Goal: Task Accomplishment & Management: Manage account settings

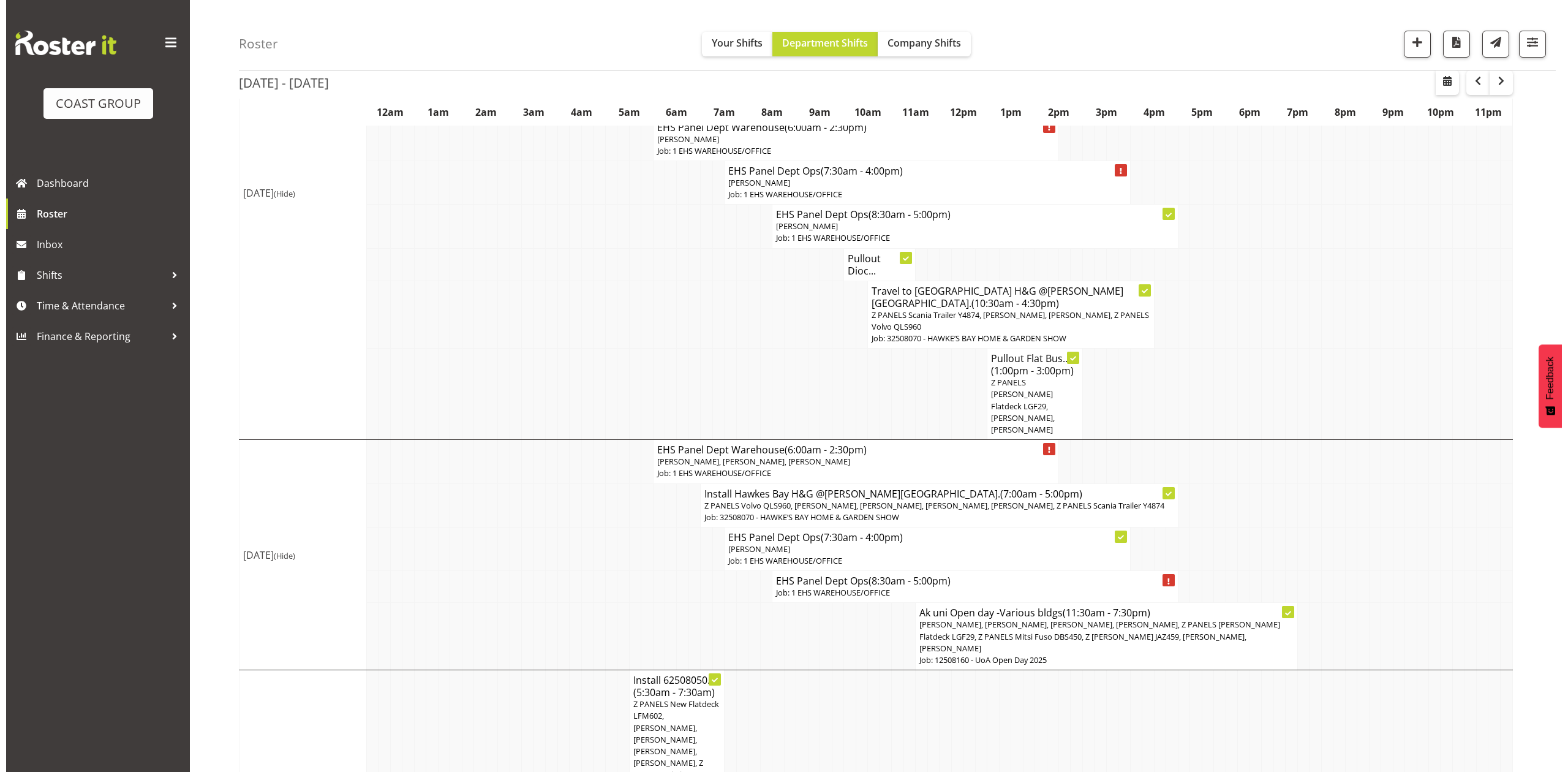
scroll to position [245, 0]
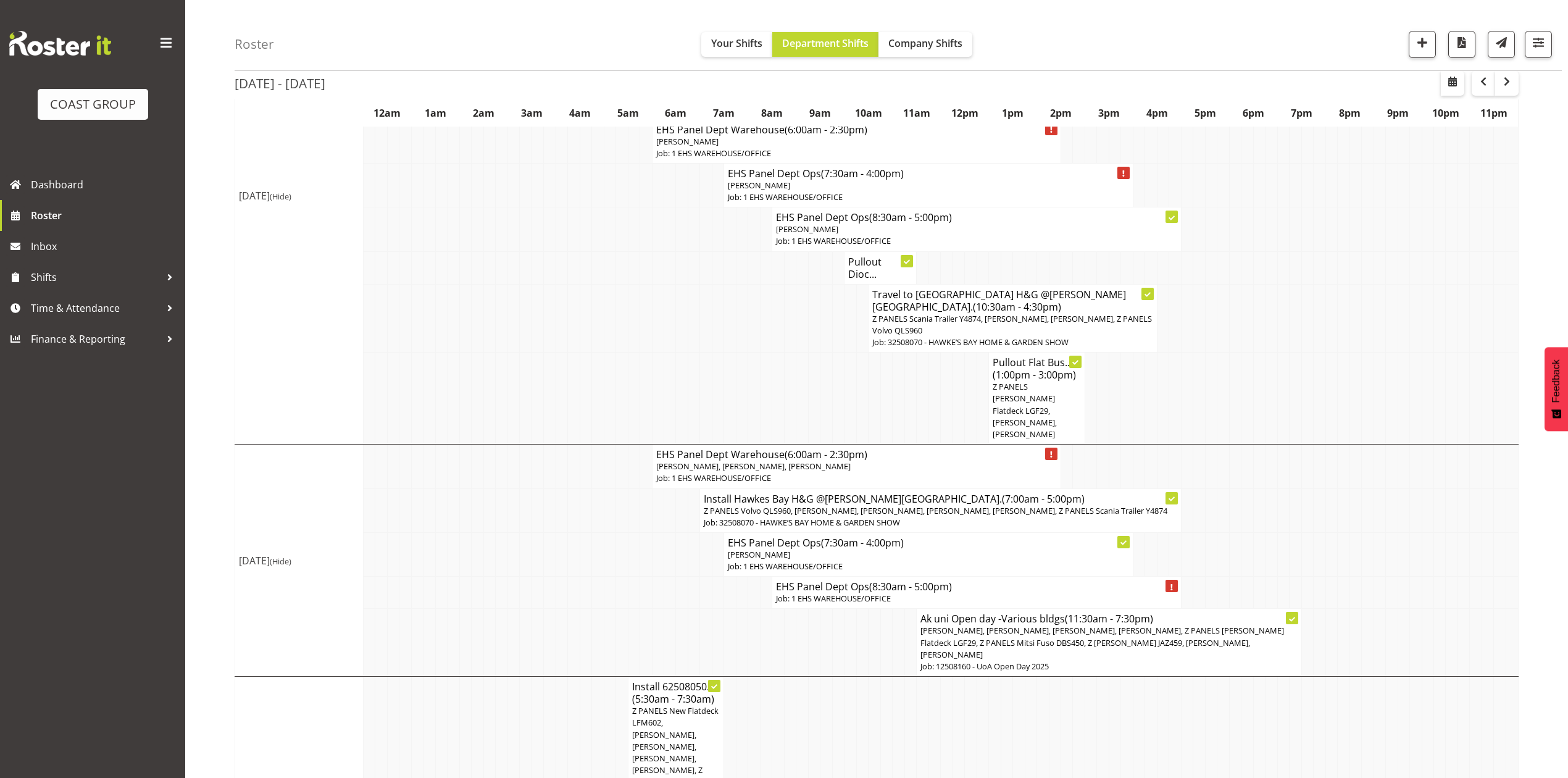
click at [1117, 625] on span "[PERSON_NAME], [PERSON_NAME], [PERSON_NAME], [PERSON_NAME], Z PANELS [PERSON_NA…" at bounding box center [1102, 642] width 363 height 34
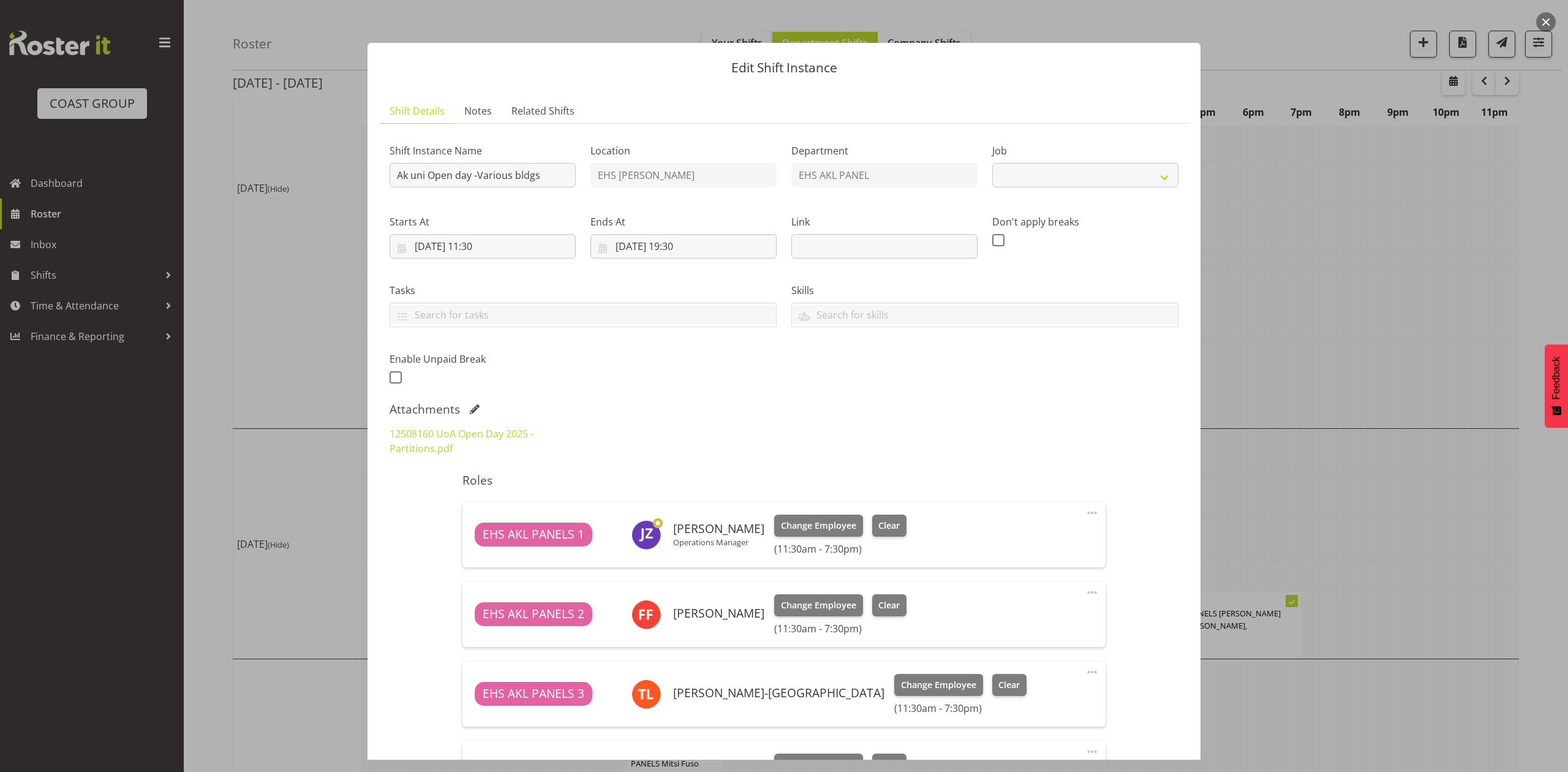
select select "9993"
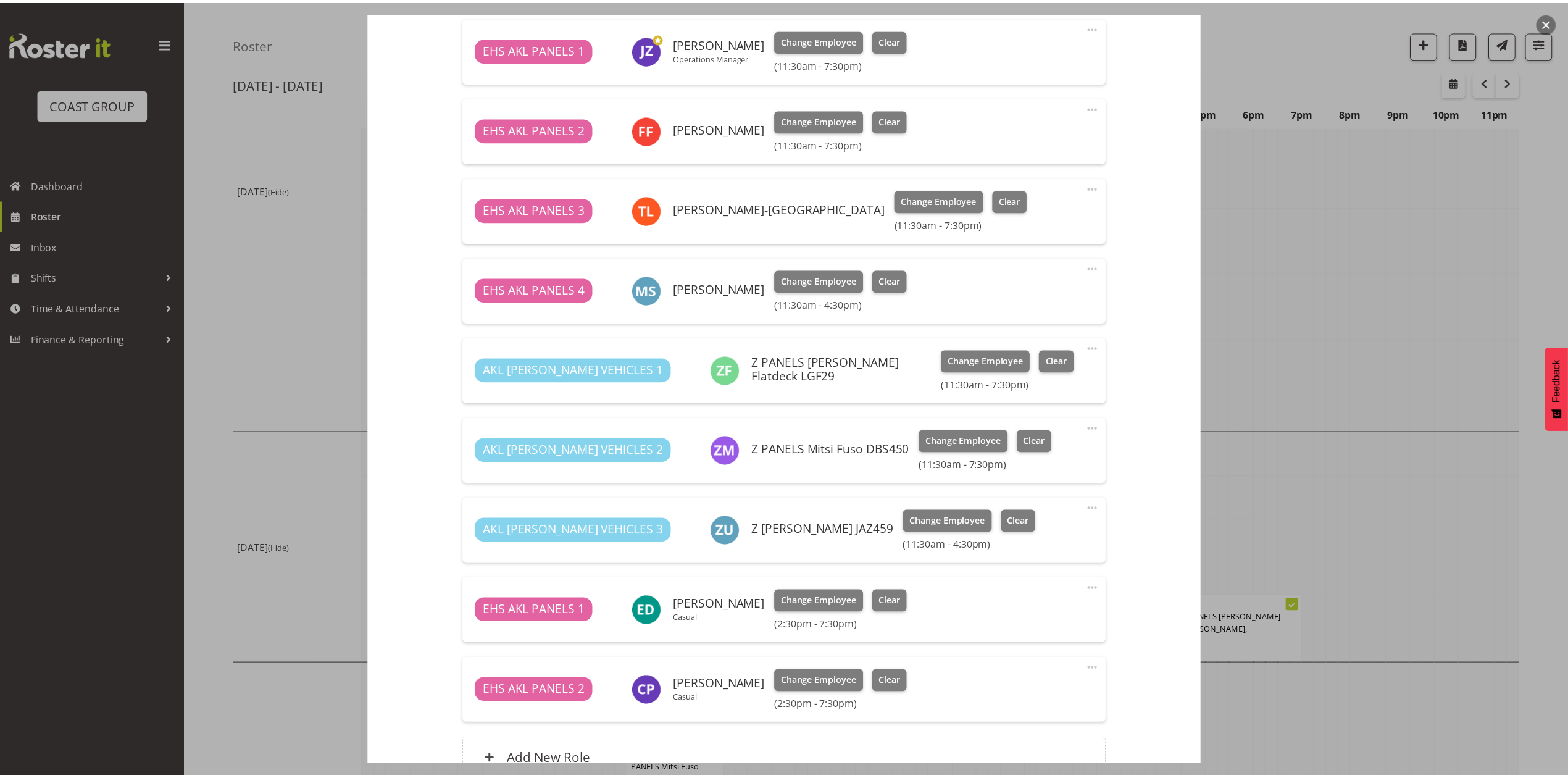
scroll to position [493, 0]
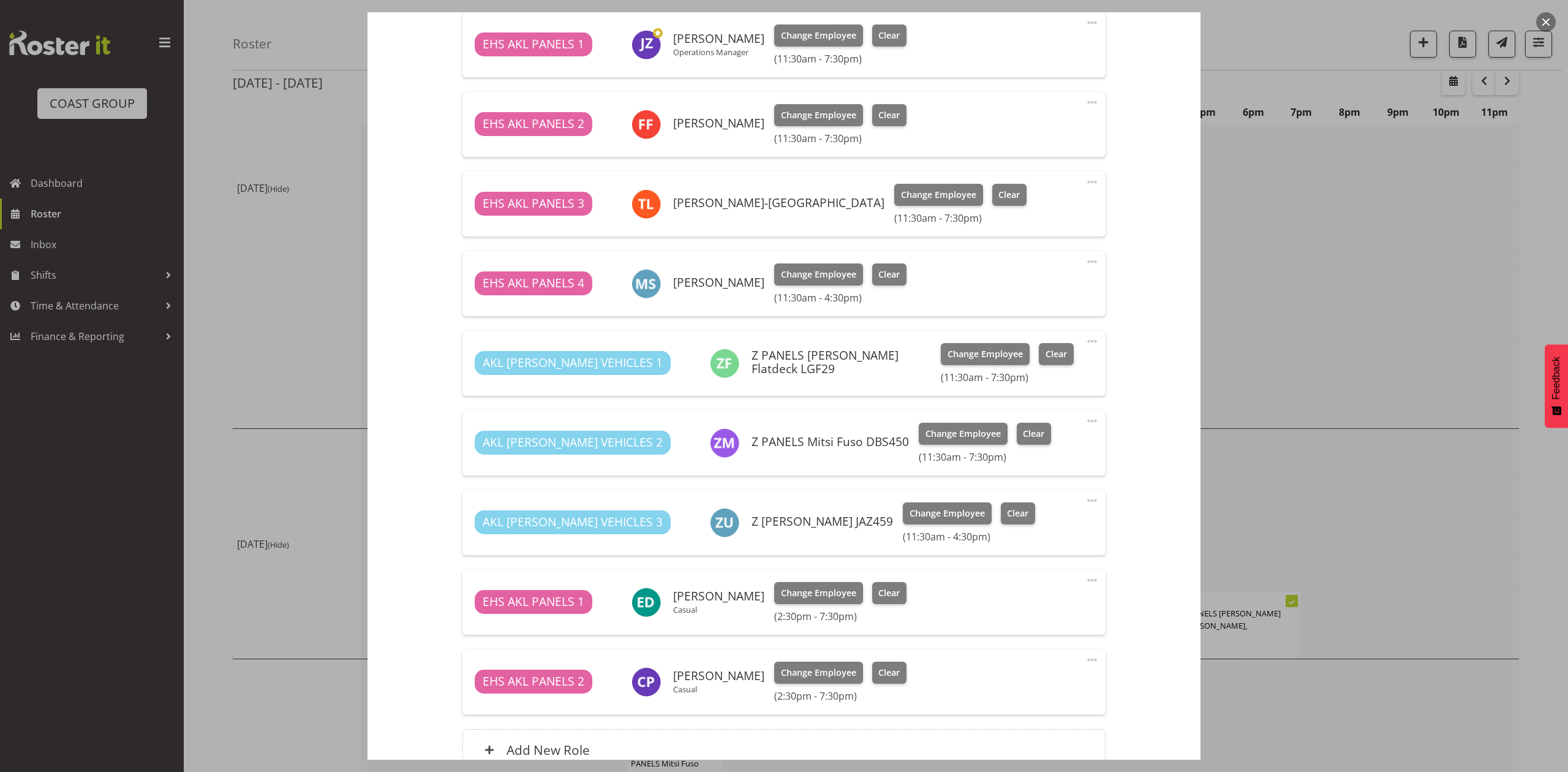
drag, startPoint x: 1280, startPoint y: 249, endPoint x: 1558, endPoint y: 216, distance: 280.0
click at [1281, 249] on div at bounding box center [784, 386] width 1568 height 772
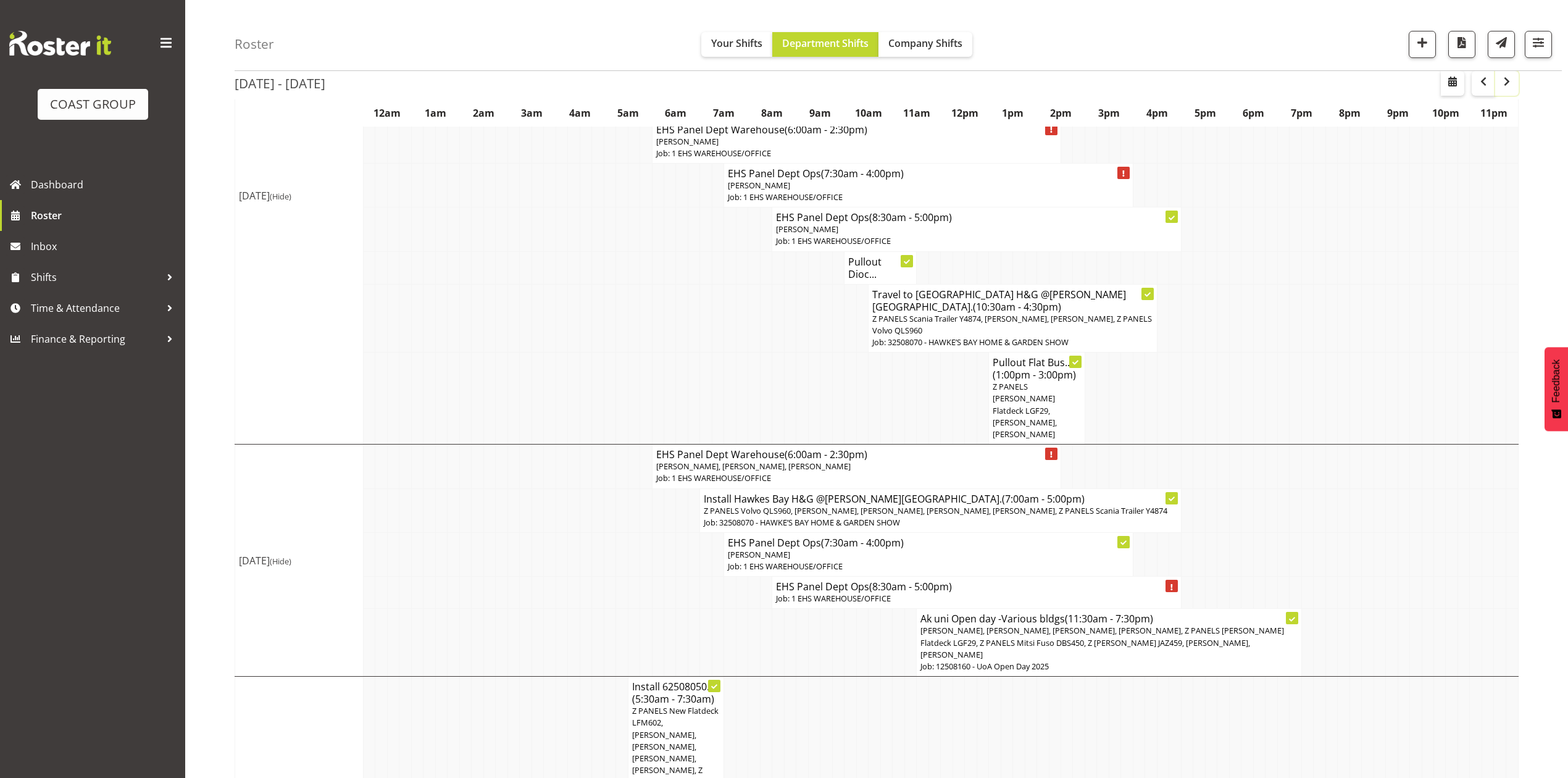
click at [1507, 92] on button "button" at bounding box center [1507, 83] width 24 height 24
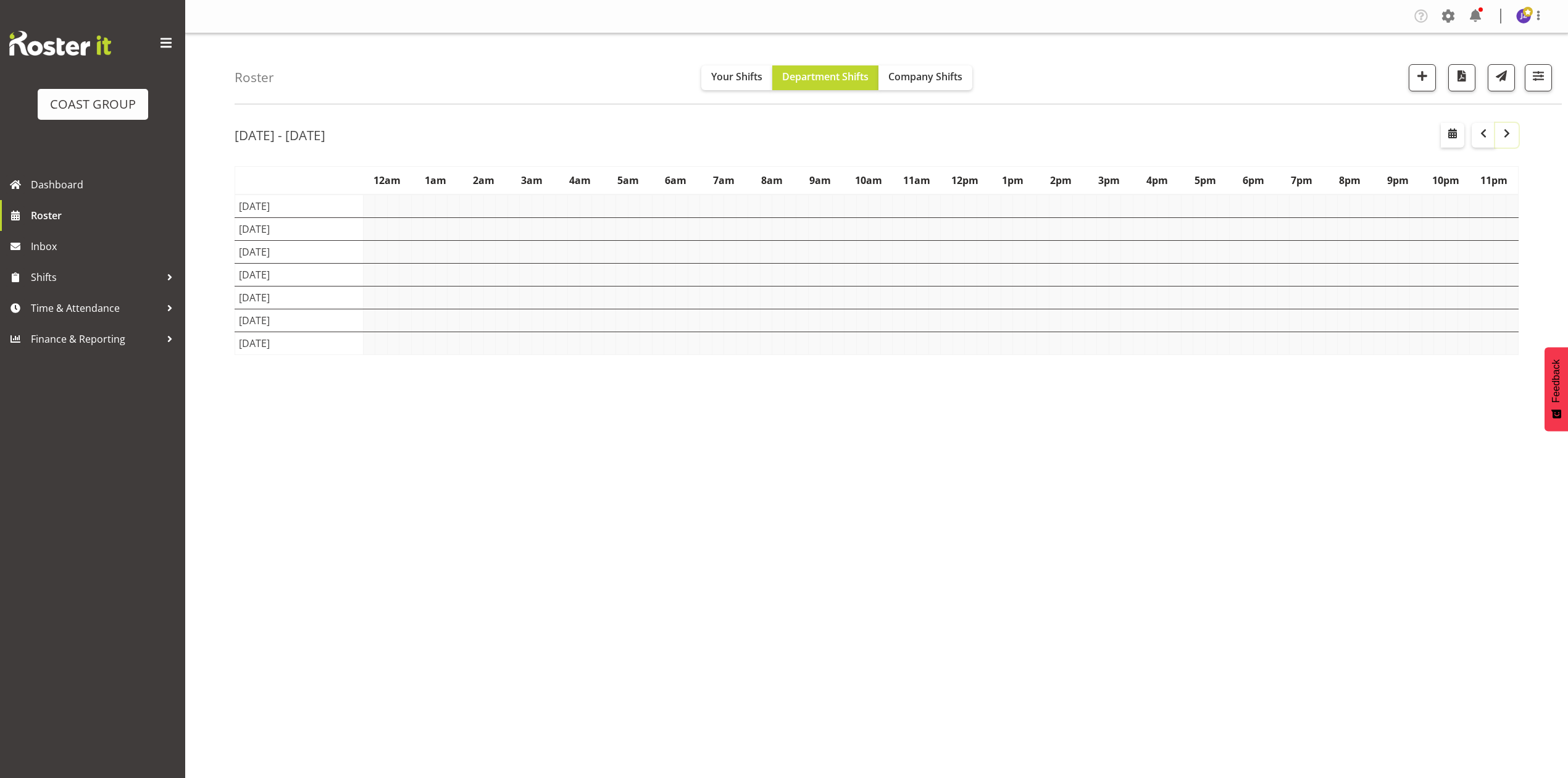
scroll to position [0, 0]
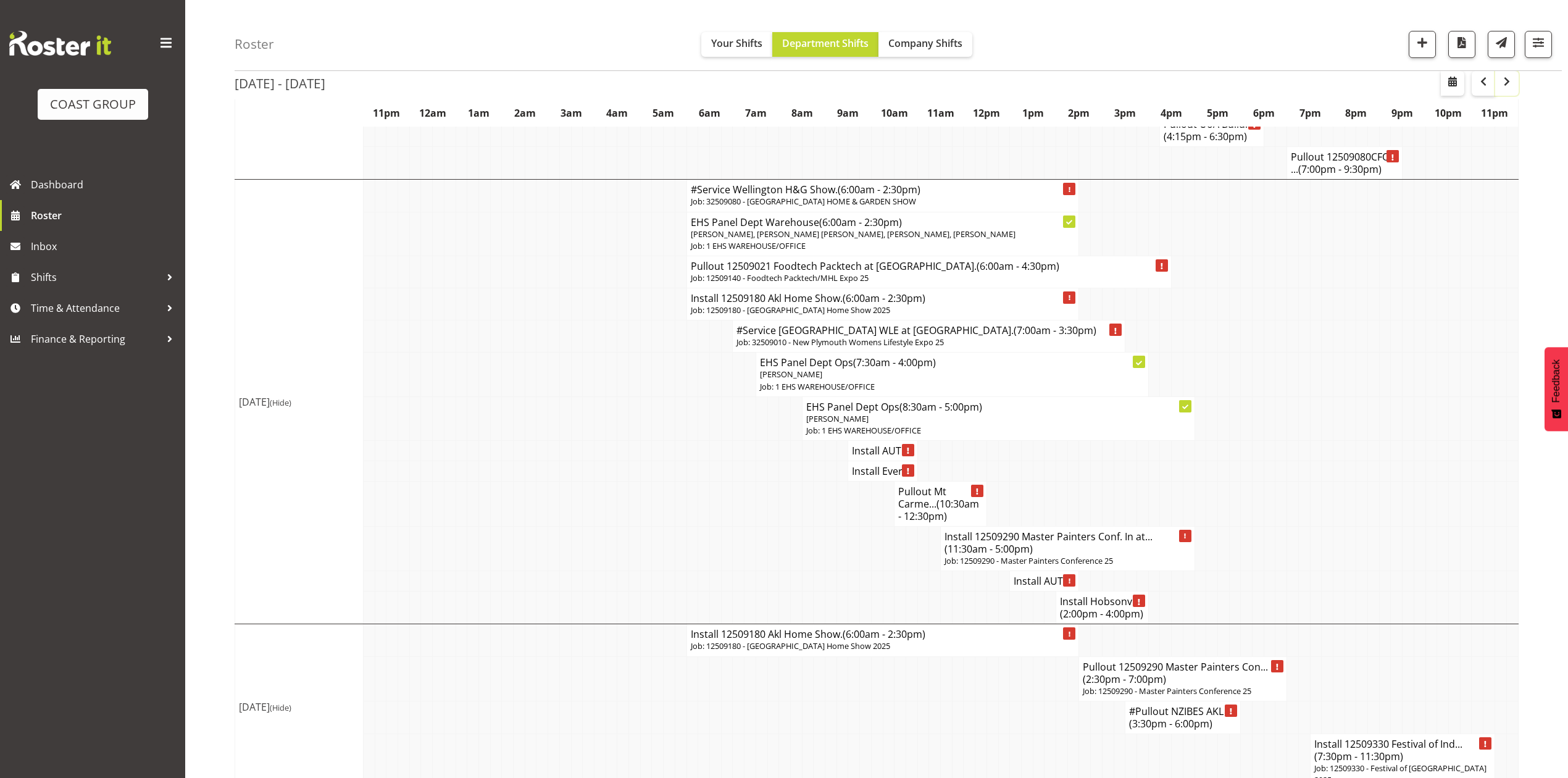
scroll to position [1481, 0]
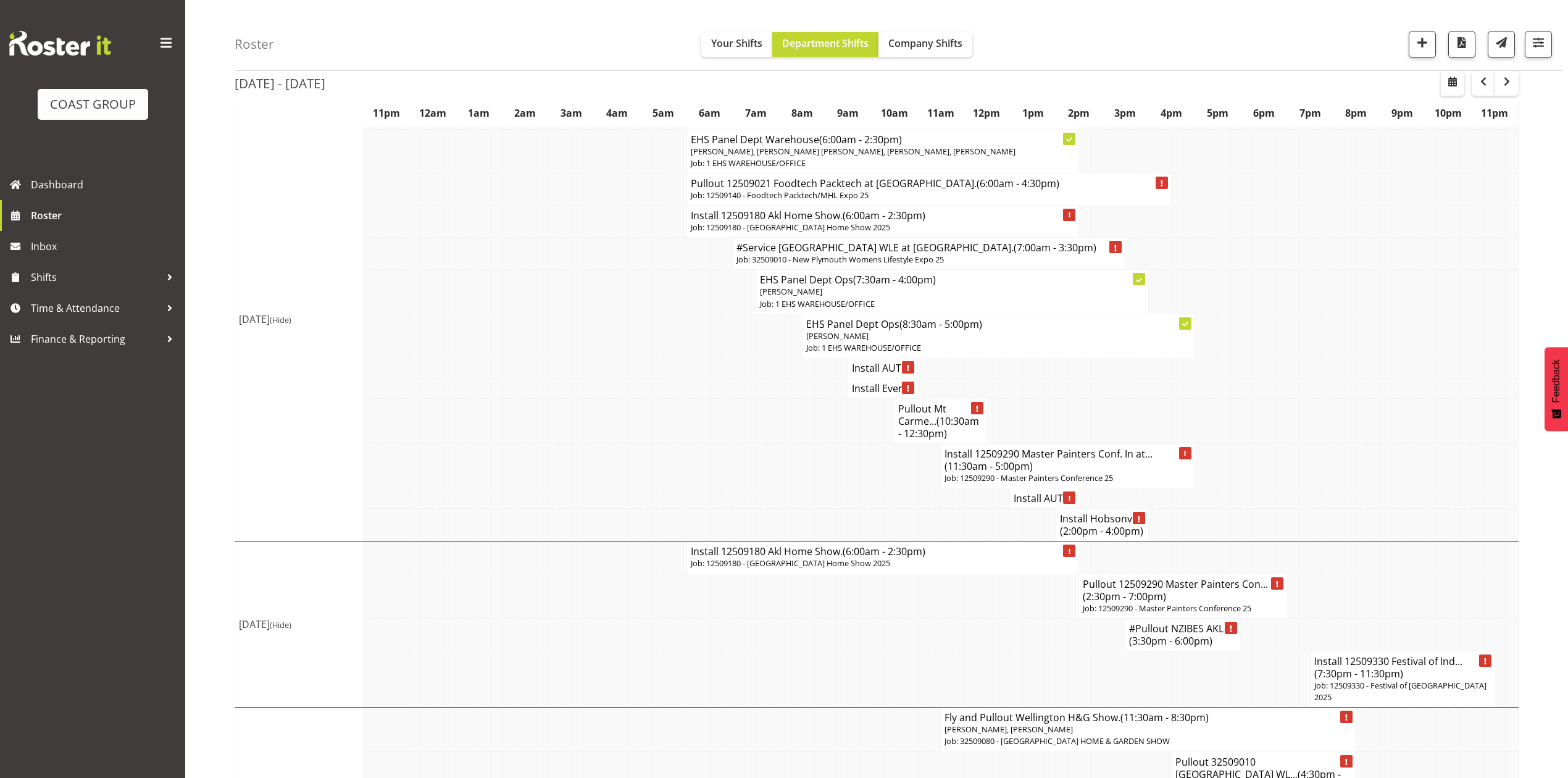
click at [1114, 537] on h4 "Install Hobsonvi... (2:00pm - 4:00pm)" at bounding box center [1102, 525] width 85 height 24
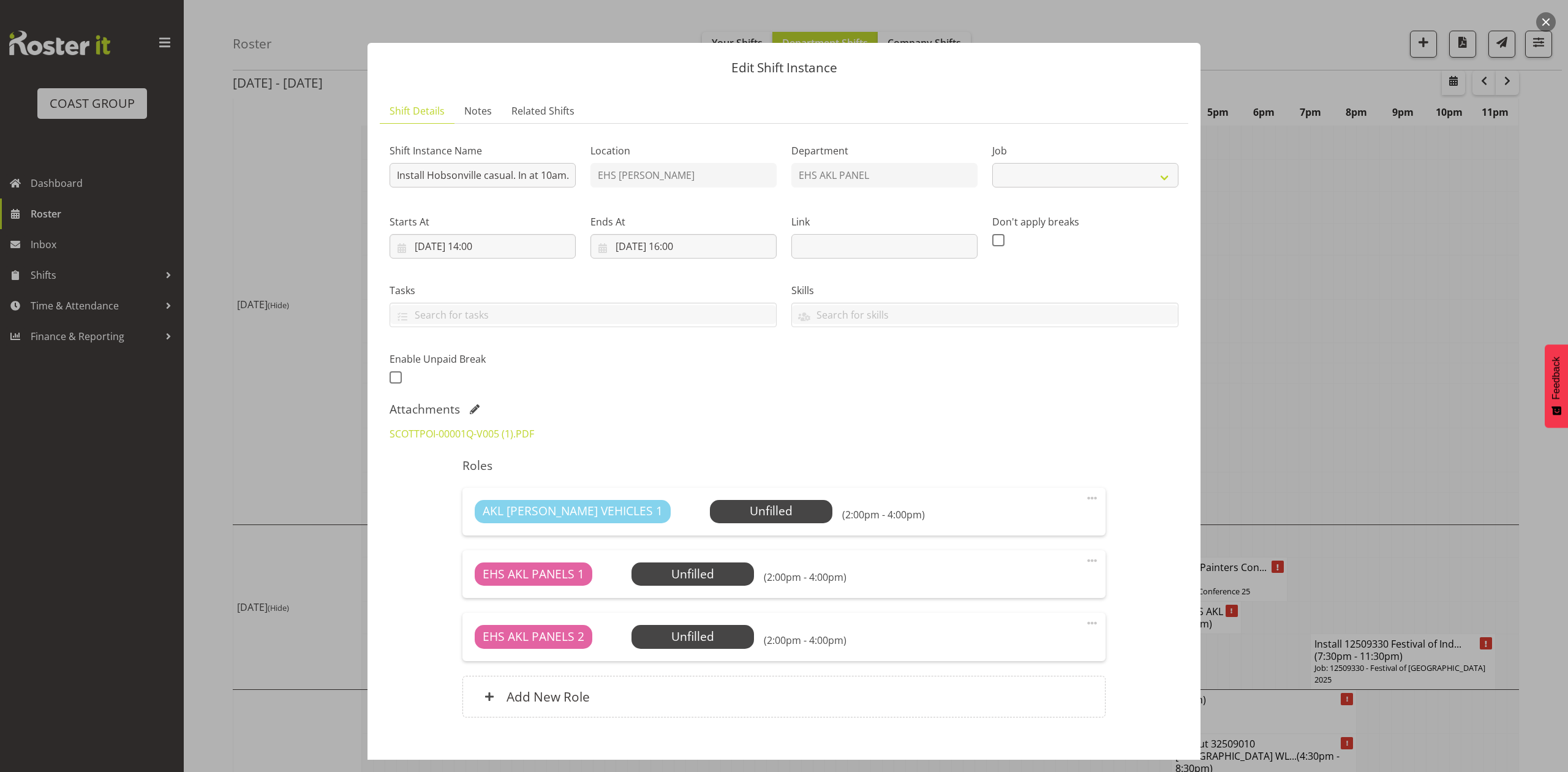
select select "8653"
click at [487, 430] on link "SCOTTPOI-00001Q-V005 (1).PDF" at bounding box center [461, 433] width 144 height 14
click at [1282, 477] on div at bounding box center [784, 386] width 1568 height 772
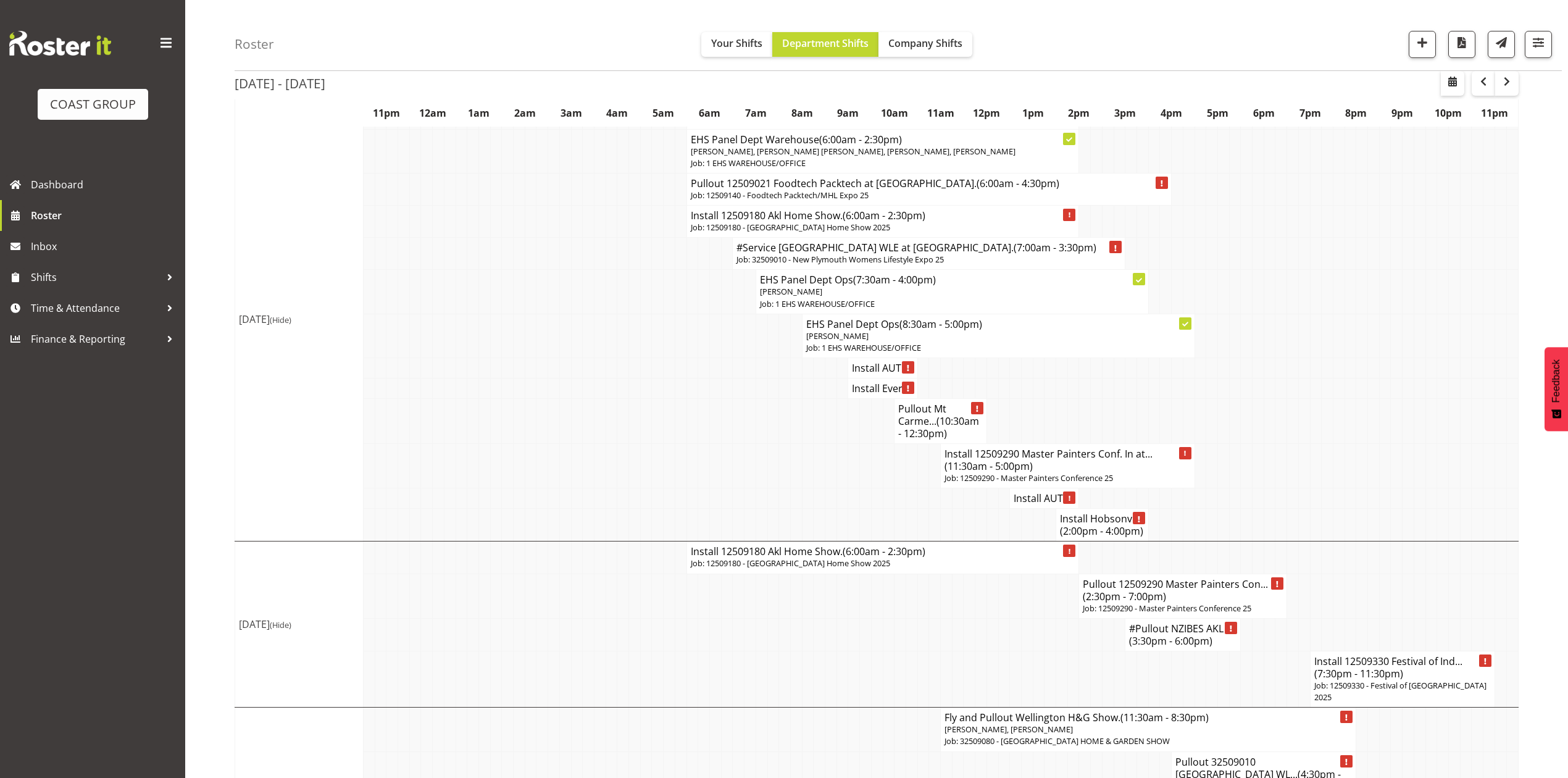
click at [1123, 472] on h4 "Install 12509290 Master Painters Conf. In at... (11:30am - 5:00pm)" at bounding box center [1067, 460] width 246 height 24
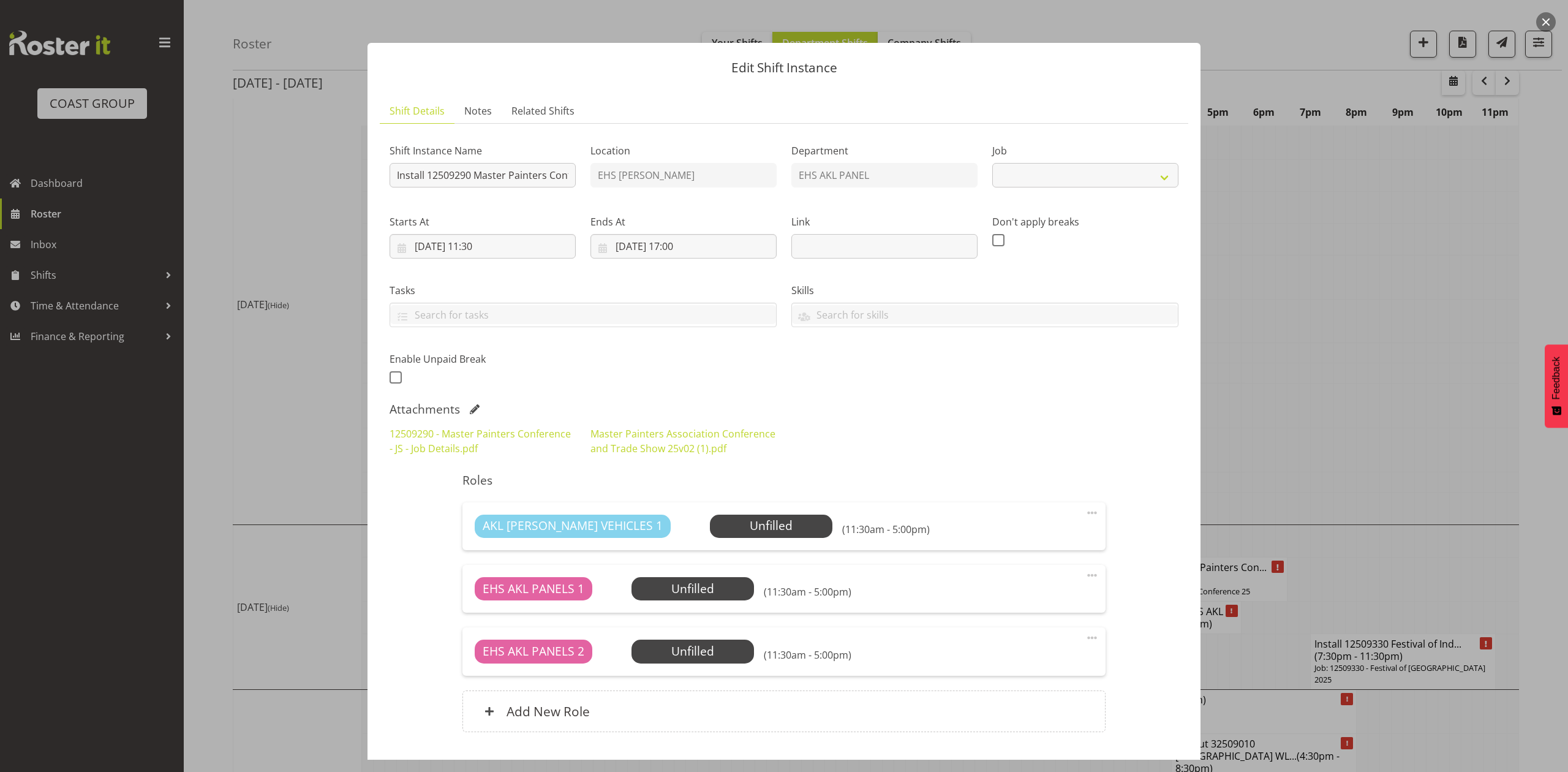
select select "10373"
click at [639, 436] on link "Master Painters Association Conference and Trade Show 25v02 (1).pdf" at bounding box center [683, 440] width 185 height 28
click at [1321, 414] on div at bounding box center [784, 386] width 1568 height 772
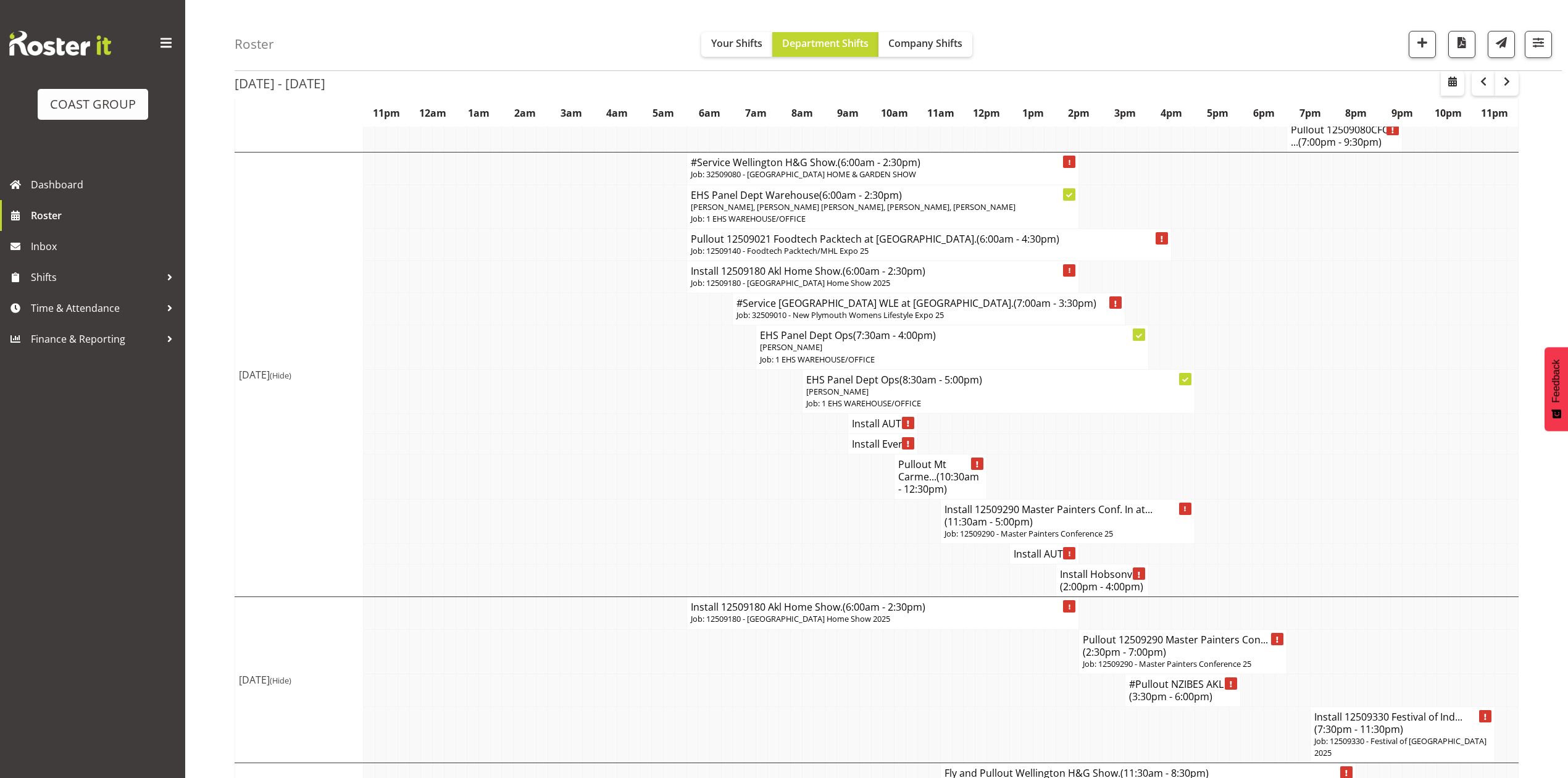
scroll to position [1398, 0]
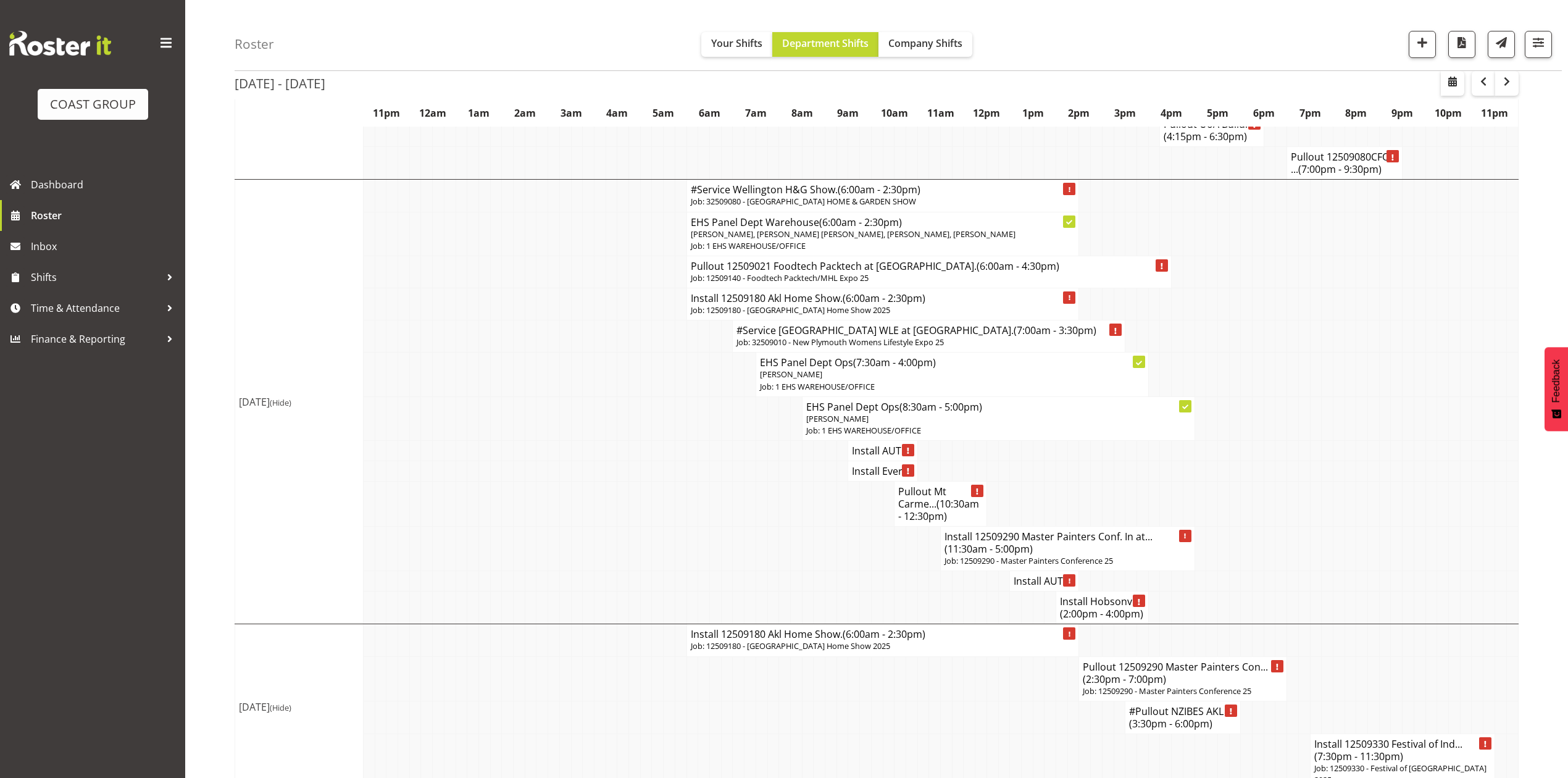
drag, startPoint x: 1335, startPoint y: 425, endPoint x: 1336, endPoint y: 436, distance: 11.0
click at [1336, 435] on td at bounding box center [1338, 418] width 11 height 44
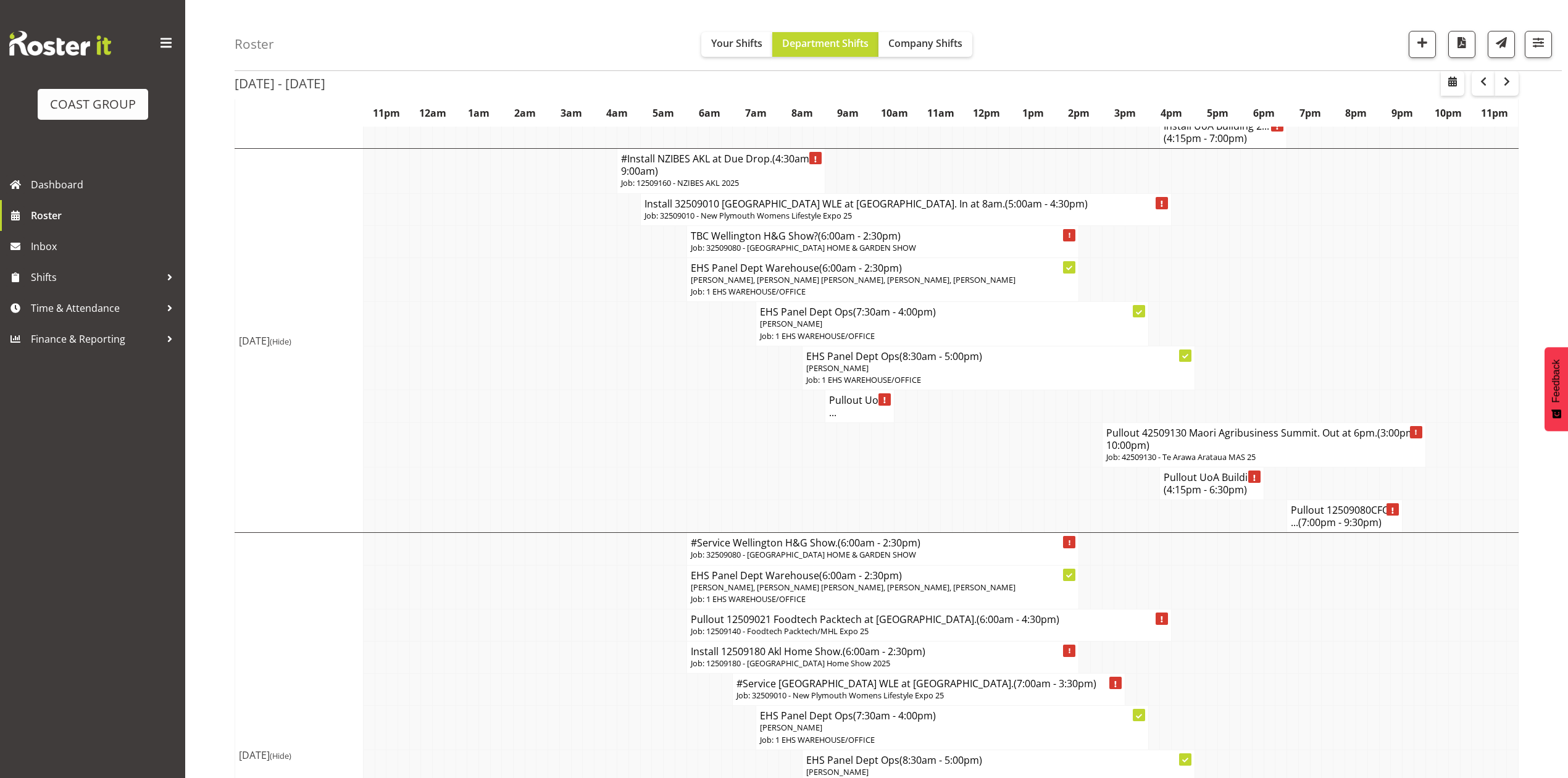
scroll to position [988, 0]
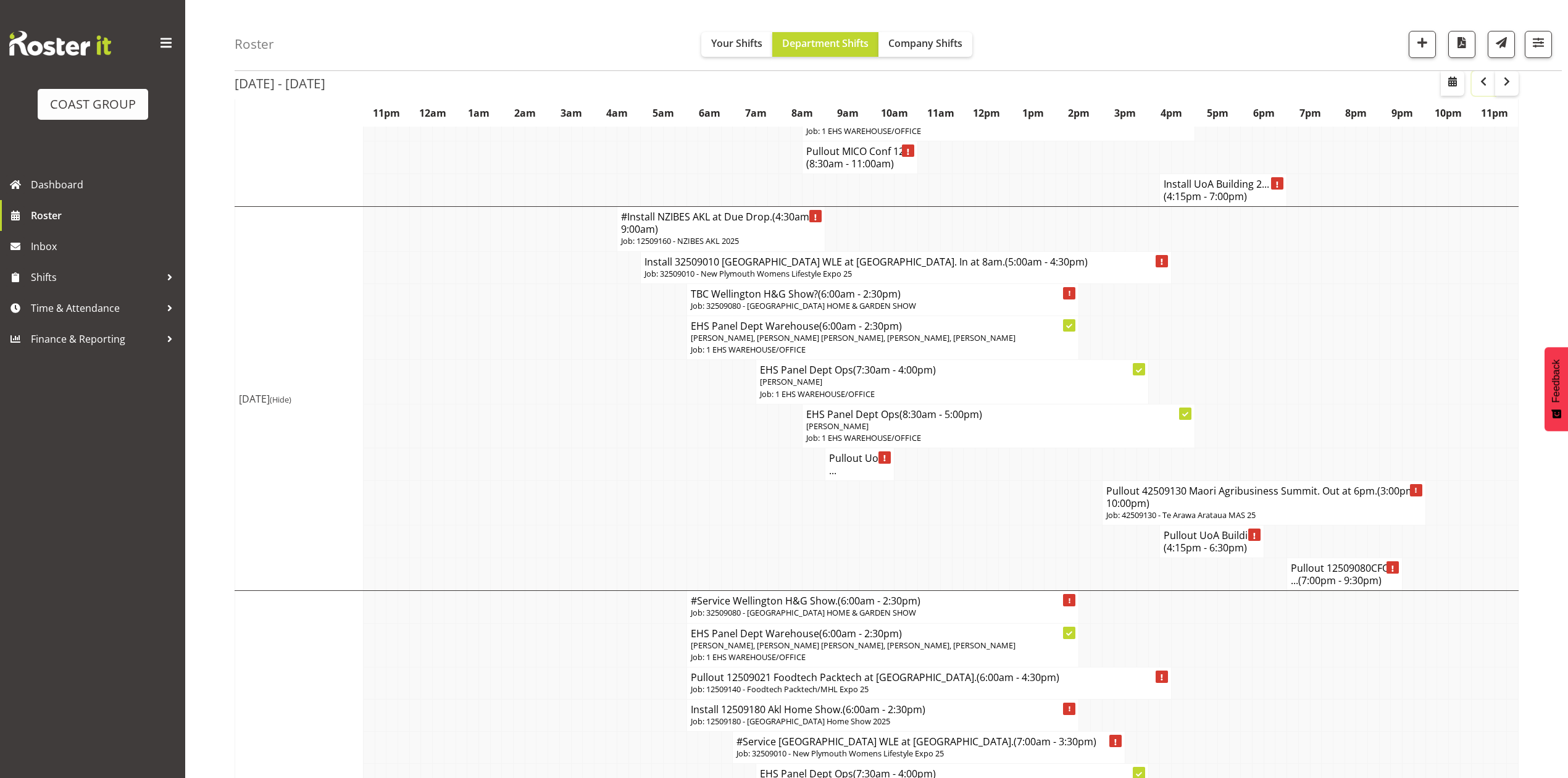
click at [1480, 80] on span "button" at bounding box center [1483, 81] width 15 height 15
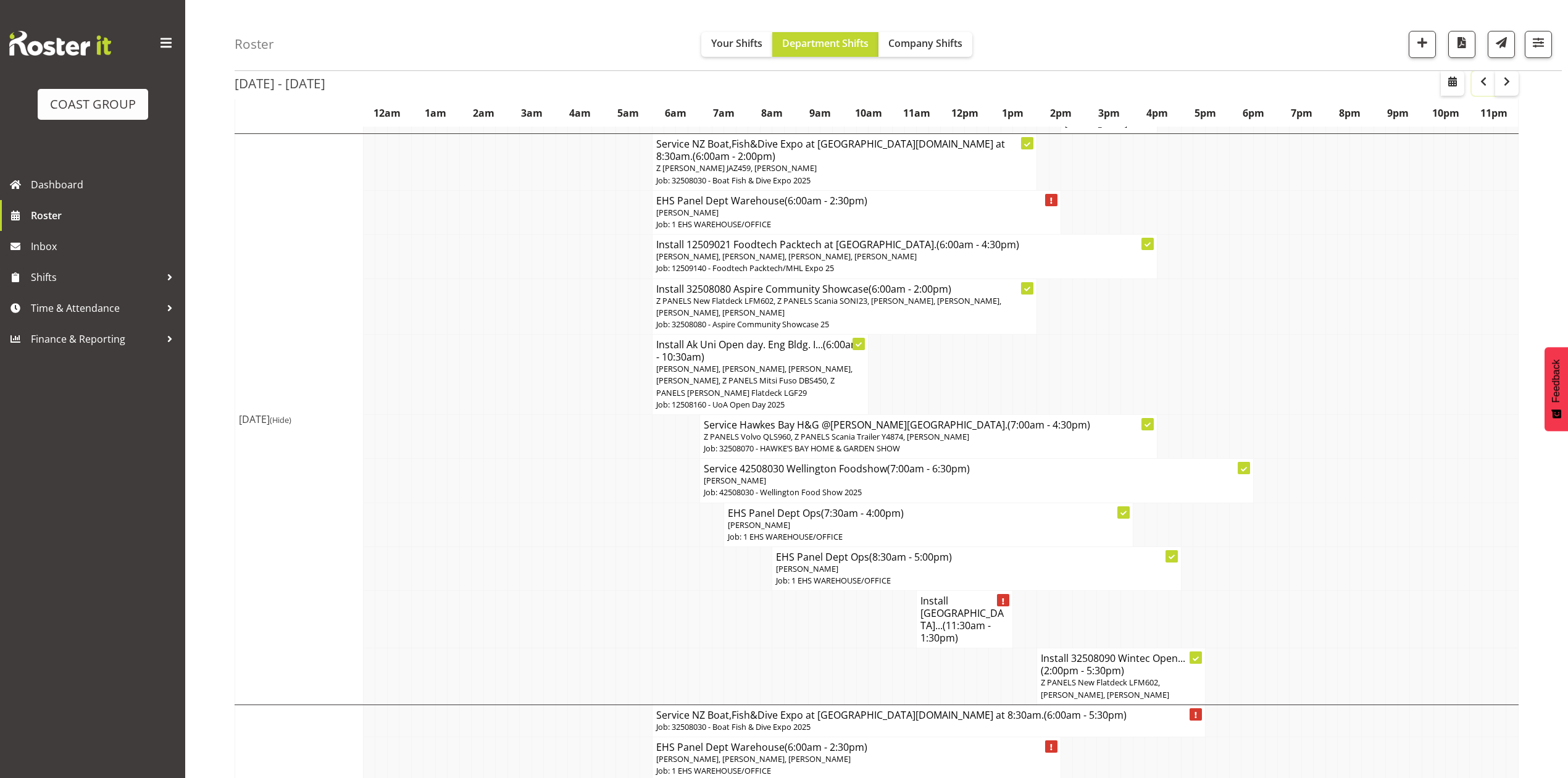
scroll to position [1317, 0]
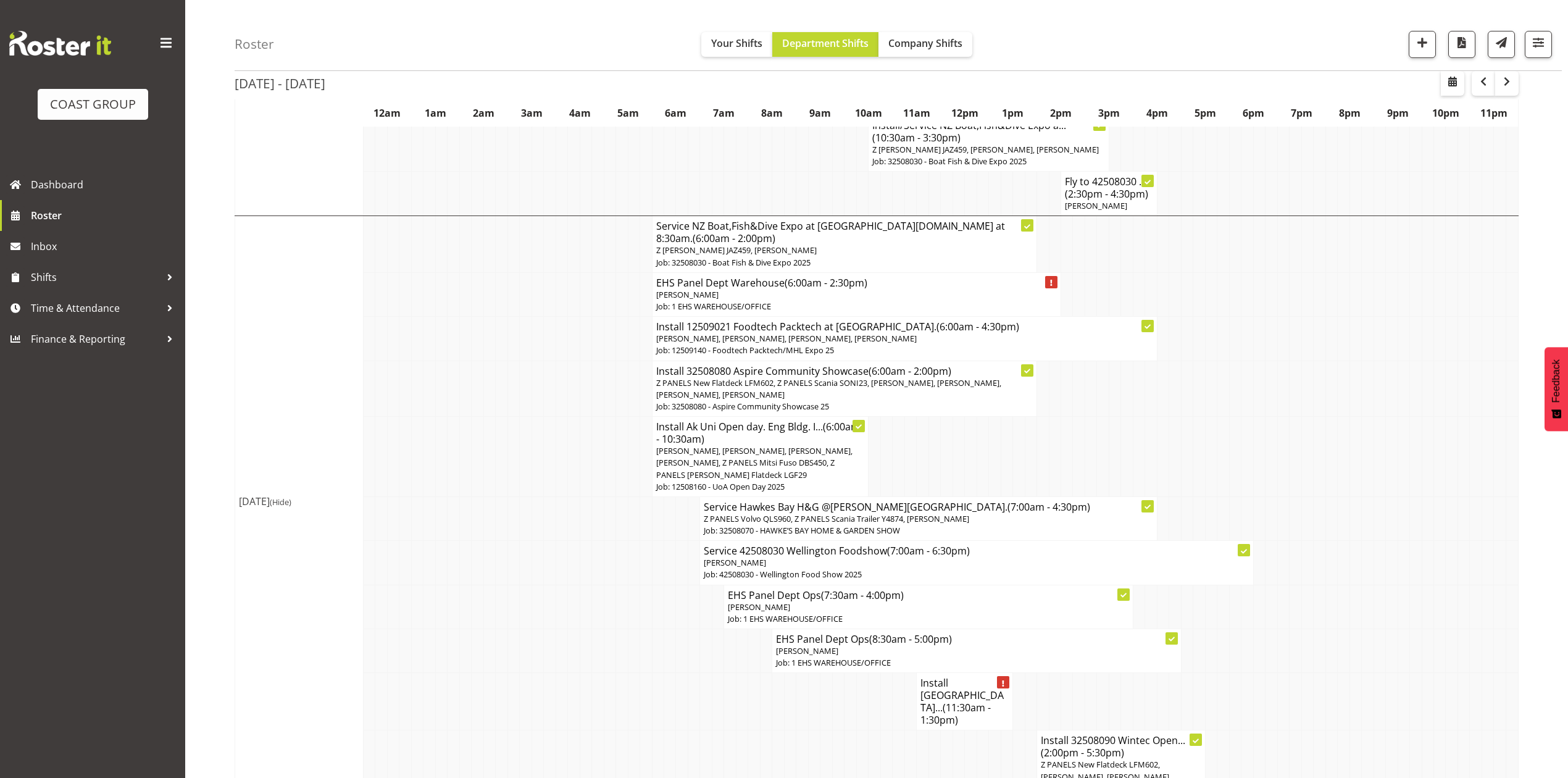
click at [1146, 584] on td at bounding box center [1151, 606] width 11 height 44
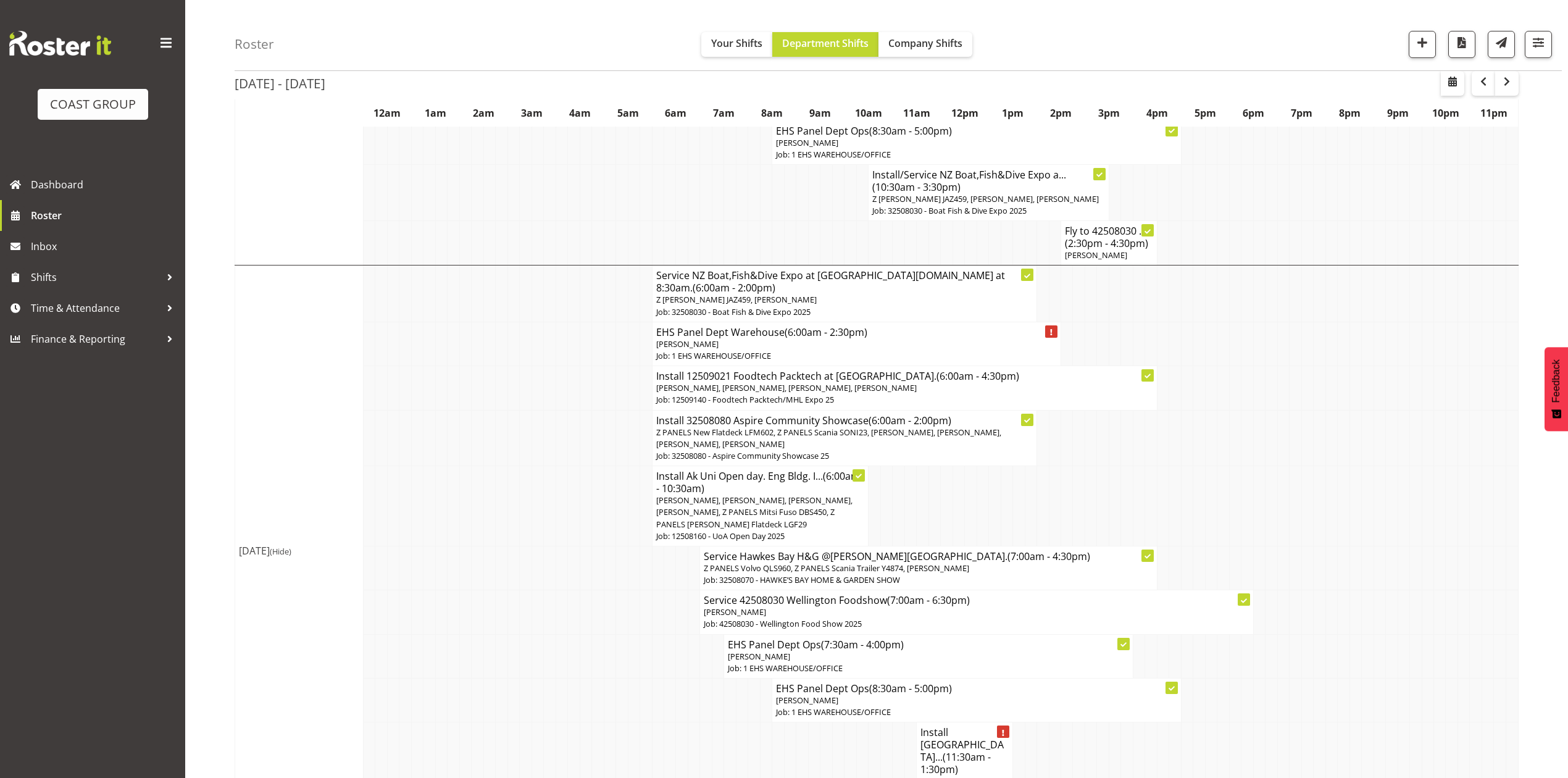
scroll to position [1235, 0]
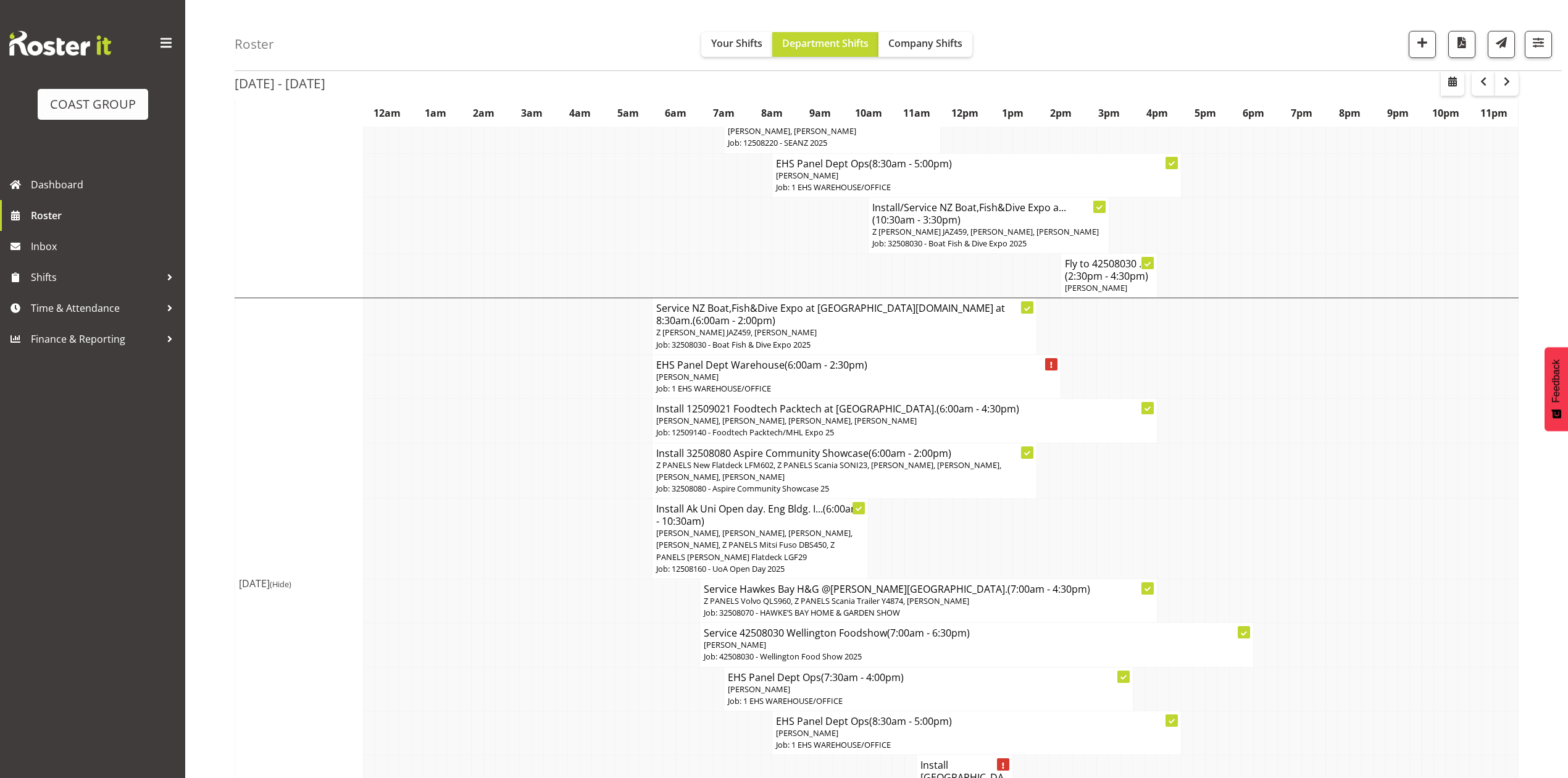
click at [1175, 499] on td at bounding box center [1175, 539] width 11 height 80
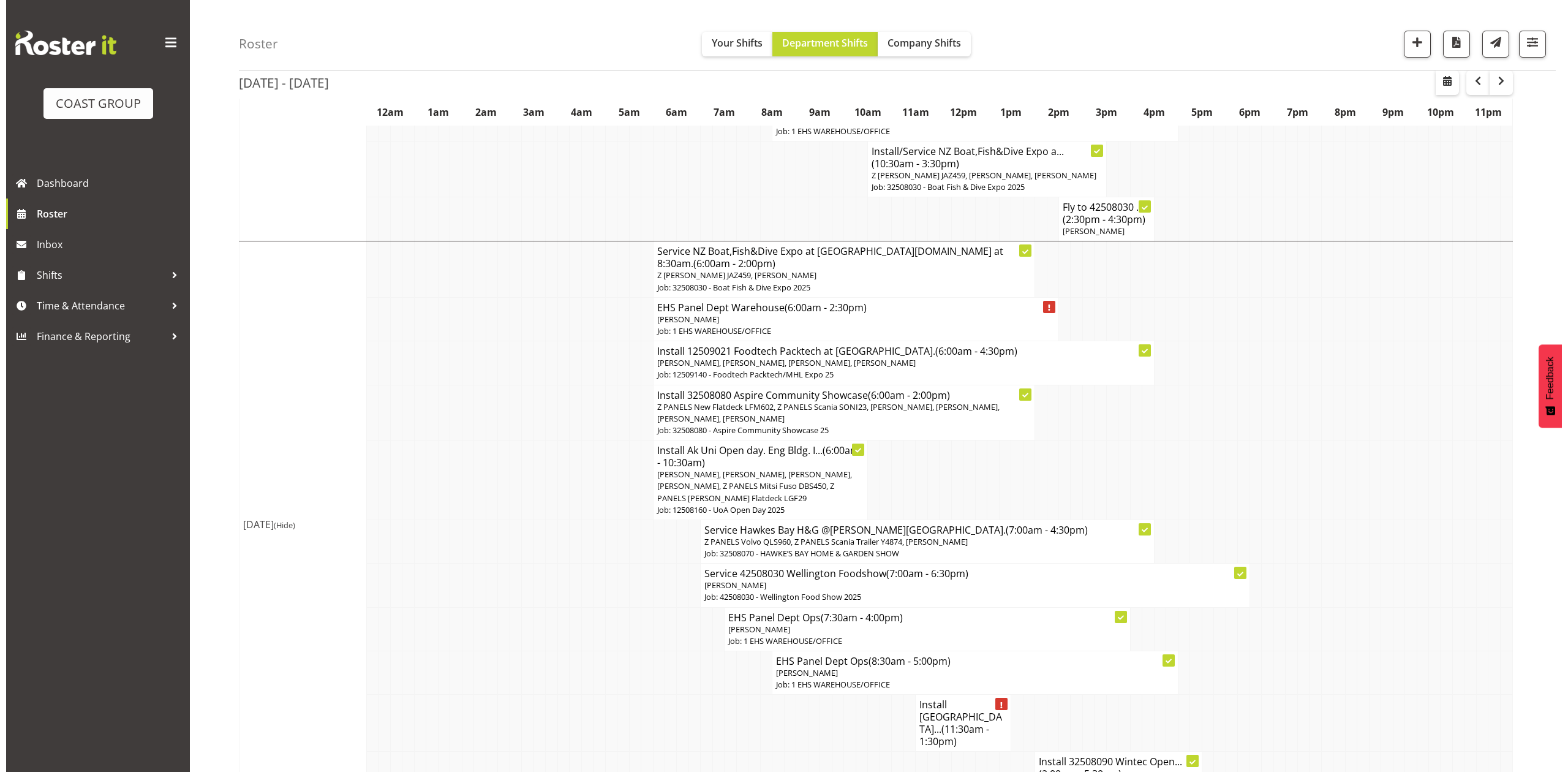
scroll to position [1306, 0]
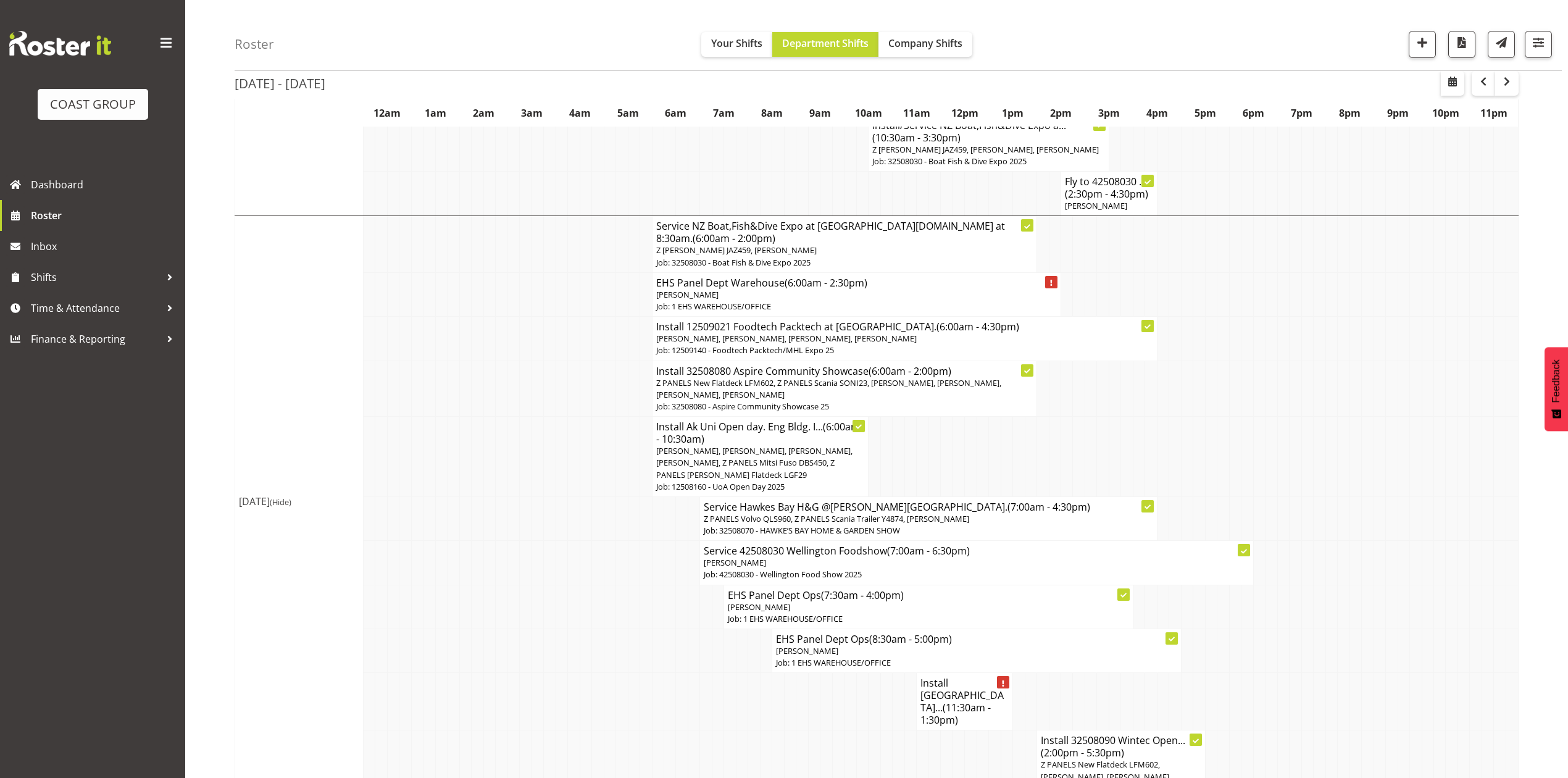
click at [966, 676] on h4 "Install [GEOGRAPHIC_DATA]... (11:30am - 1:30pm)" at bounding box center [964, 701] width 88 height 50
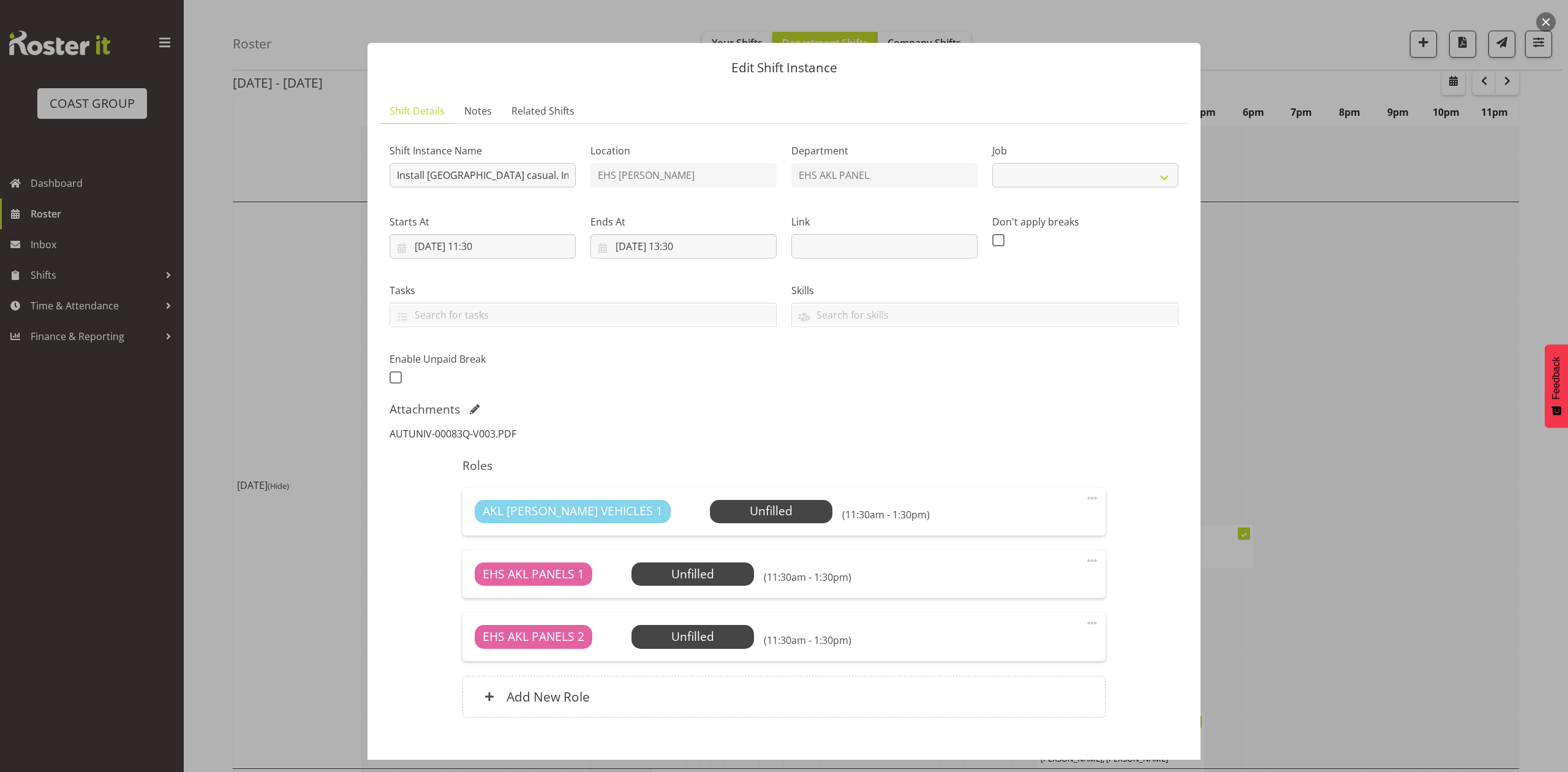
select select "8652"
click at [469, 440] on link "AUTUNIV-00083Q-V003.PDF" at bounding box center [452, 433] width 127 height 14
click at [1365, 300] on div at bounding box center [784, 386] width 1568 height 772
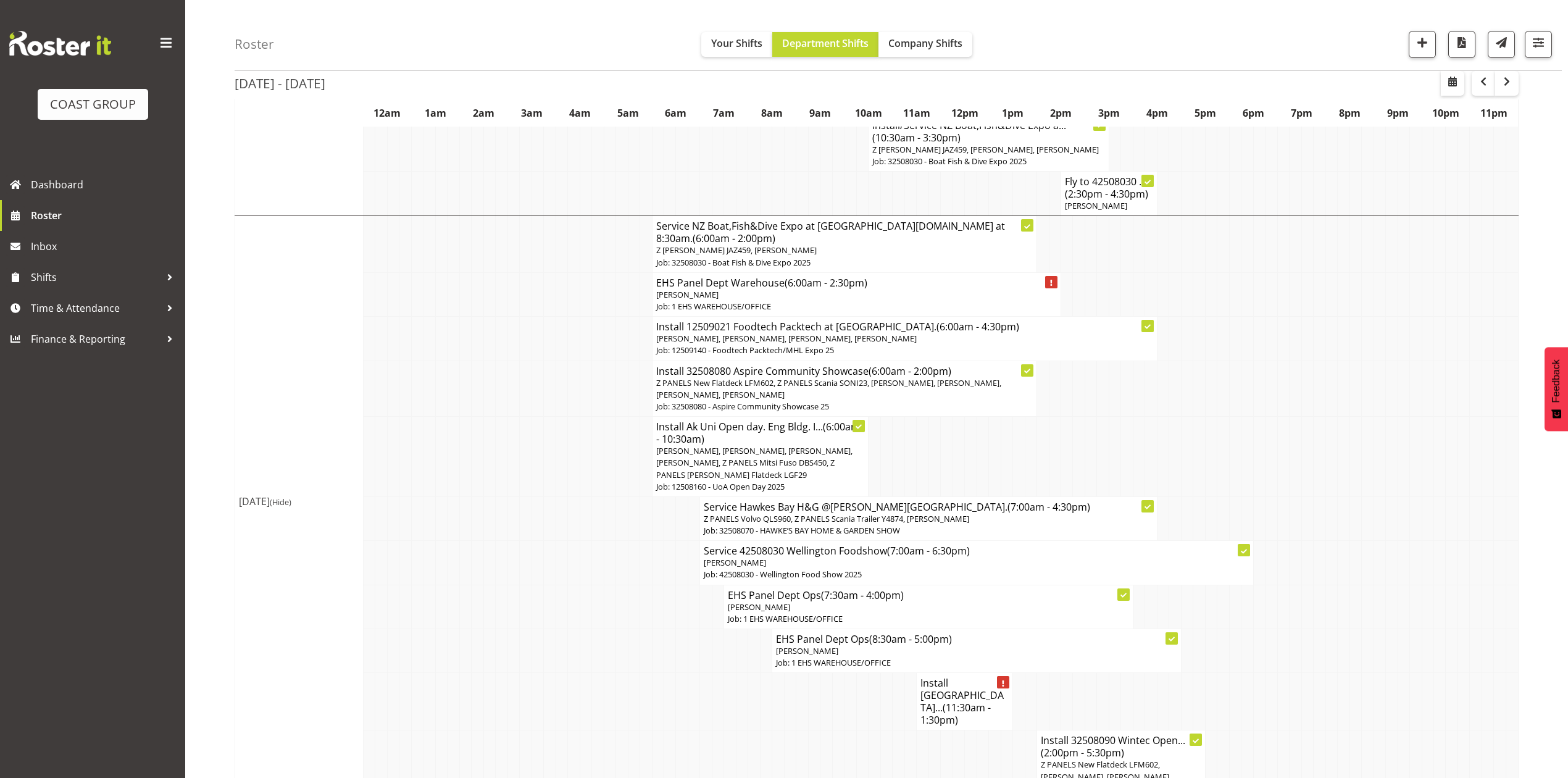
click at [778, 445] on p "[PERSON_NAME], [PERSON_NAME], [PERSON_NAME], [PERSON_NAME], Z PANELS Mitsi Fuso…" at bounding box center [761, 463] width 209 height 36
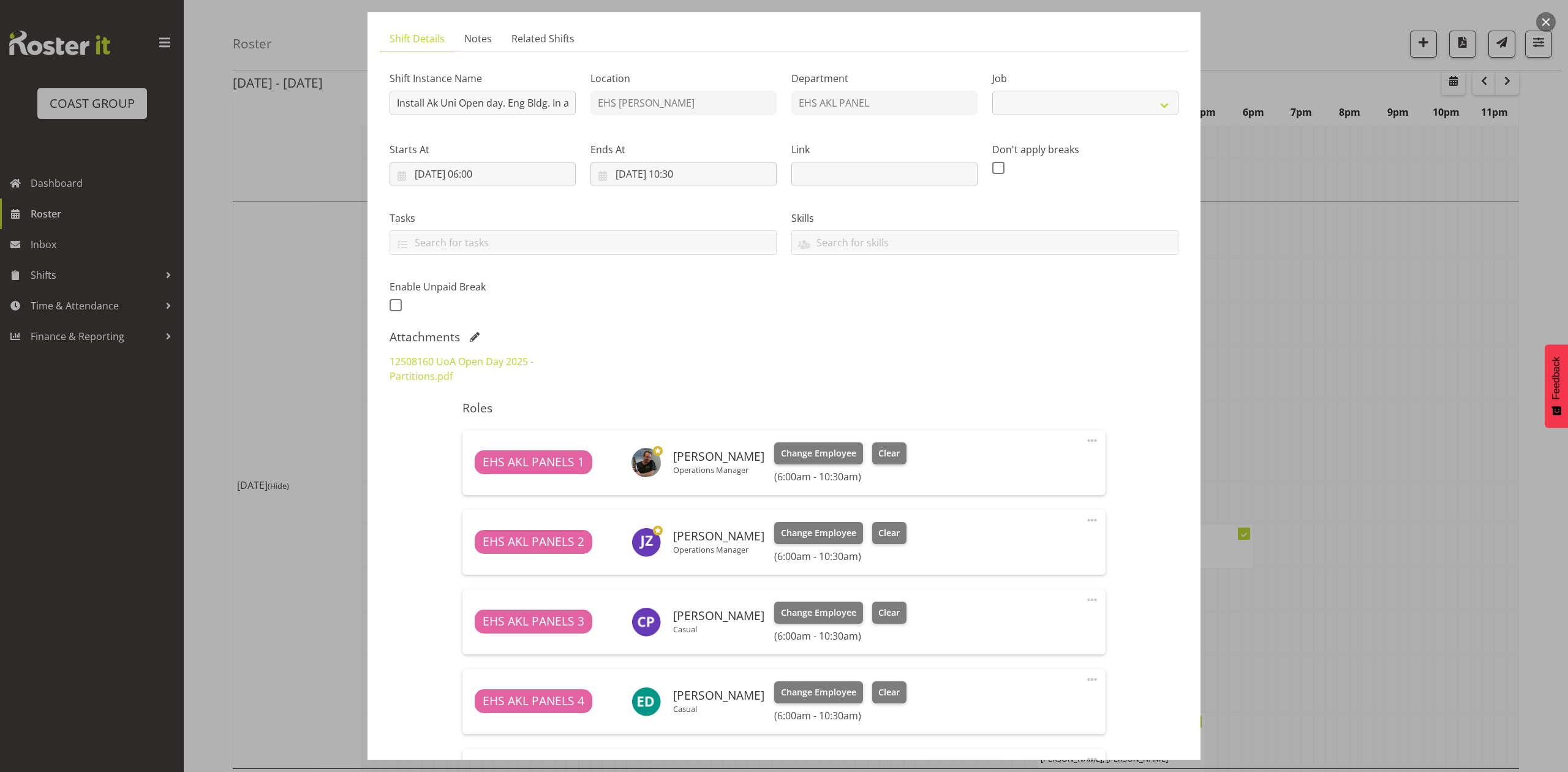
select select "9993"
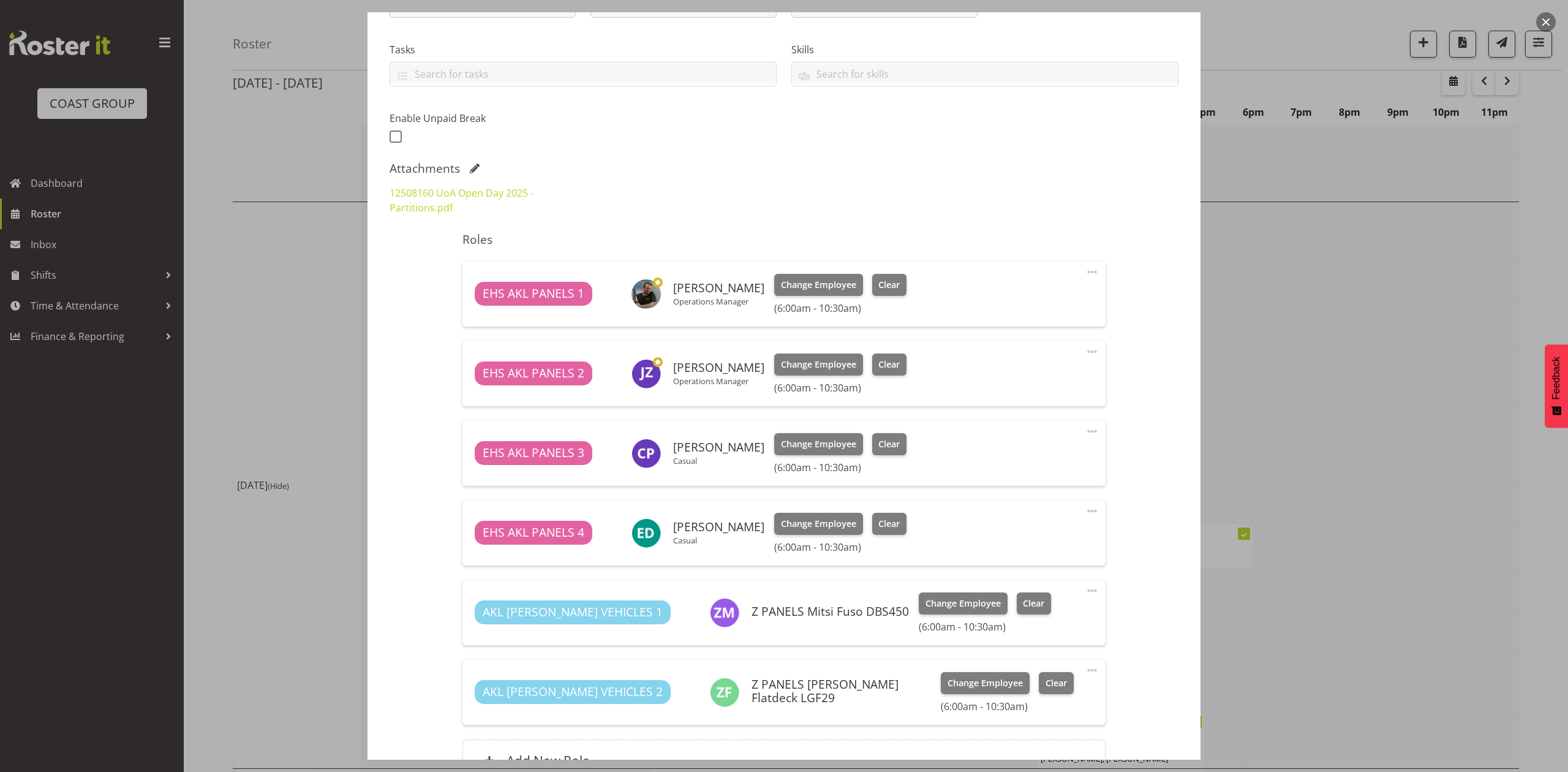
scroll to position [81, 0]
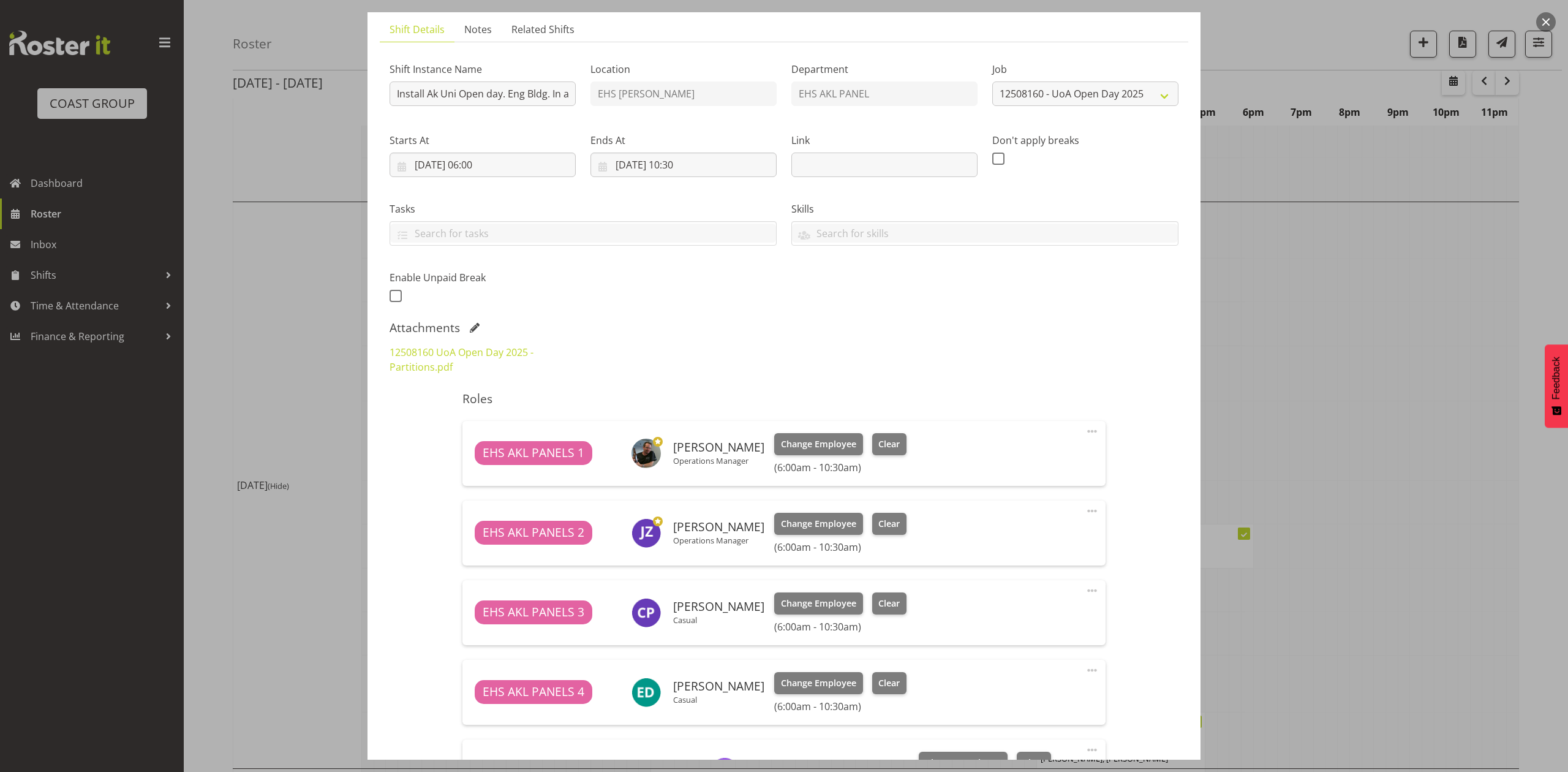
click at [1435, 373] on div at bounding box center [784, 386] width 1568 height 772
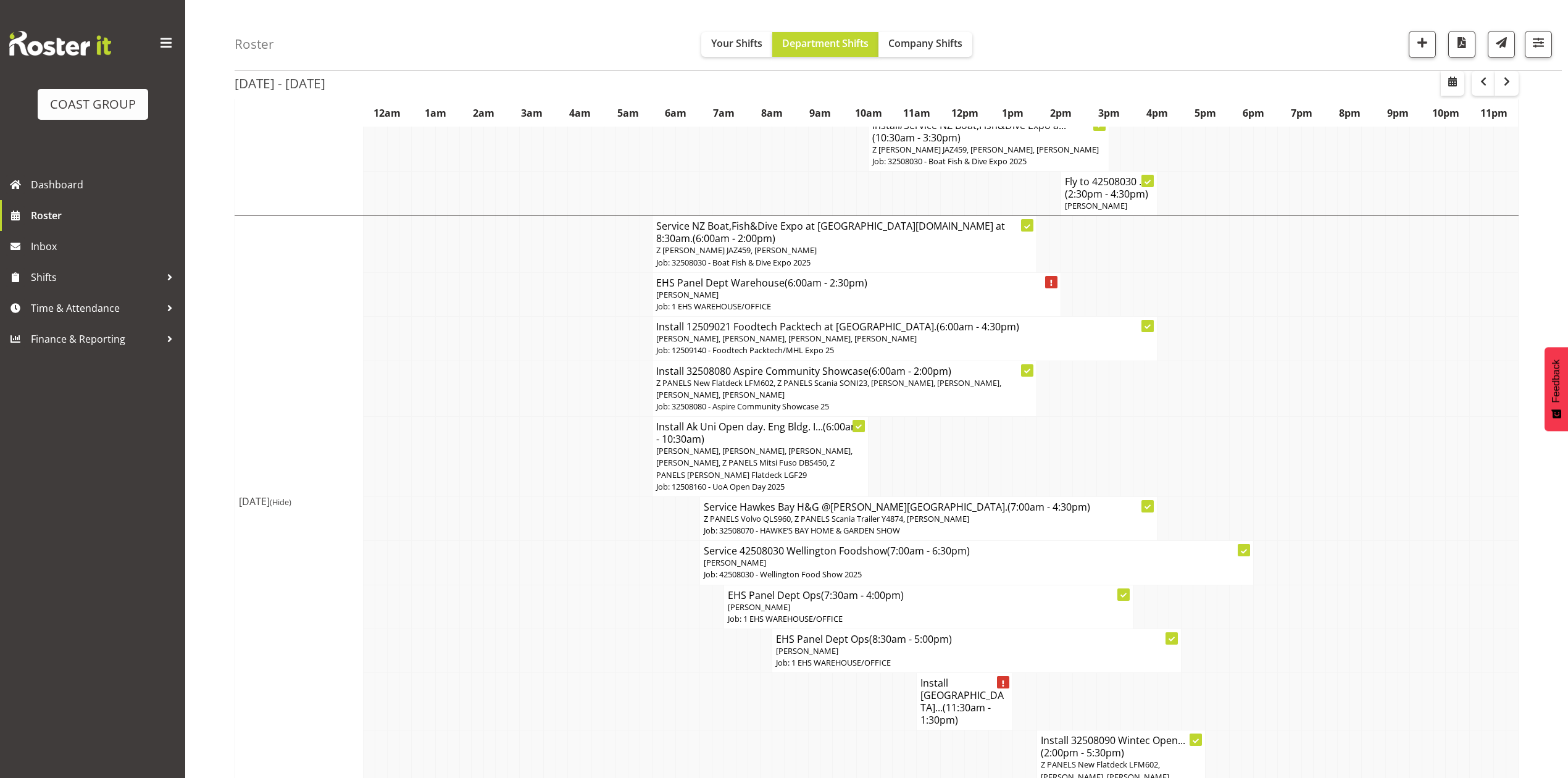
click at [769, 445] on span "[PERSON_NAME], [PERSON_NAME], [PERSON_NAME], [PERSON_NAME], Z PANELS Mitsi Fuso…" at bounding box center [755, 462] width 197 height 34
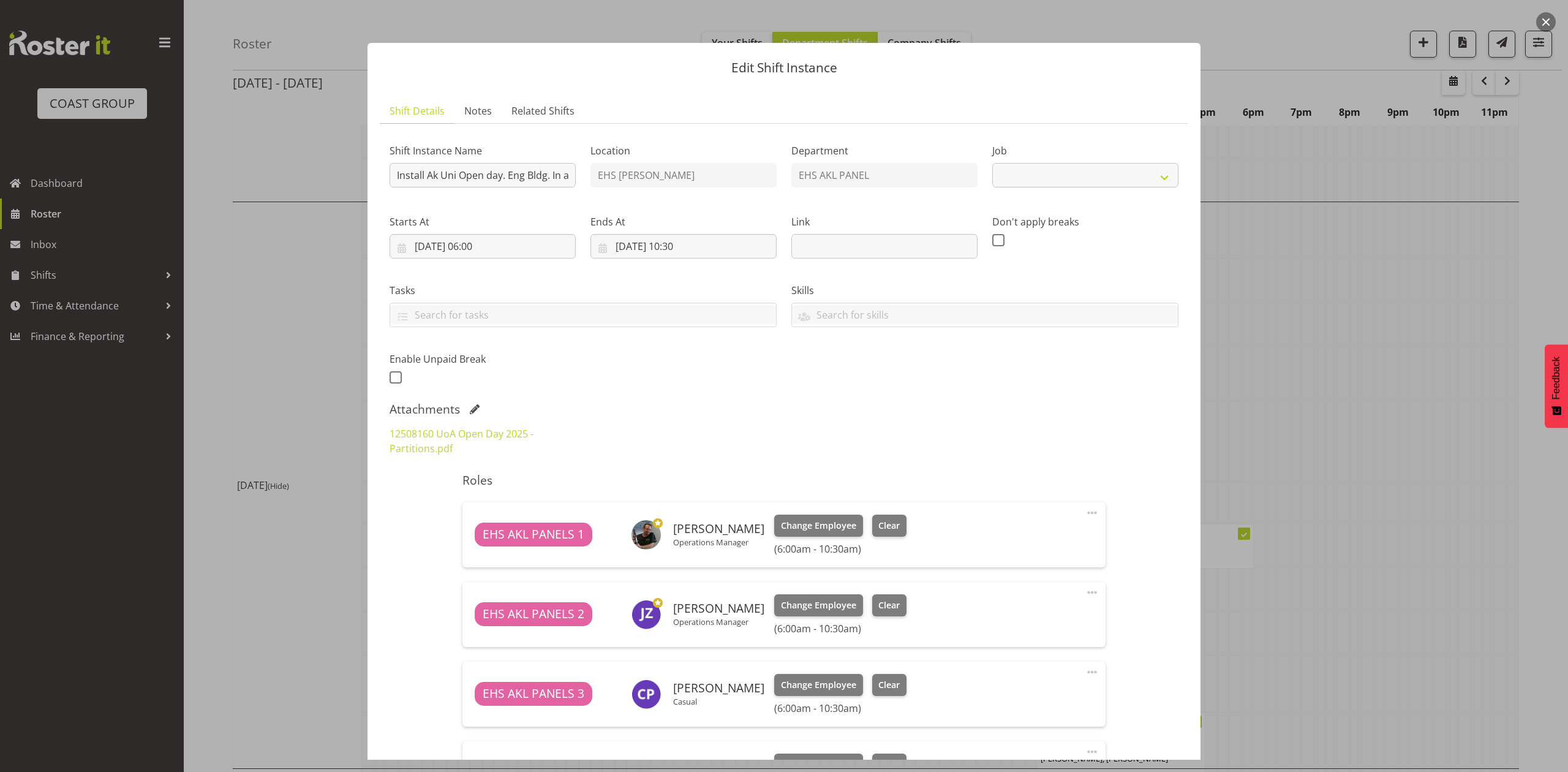
select select "9993"
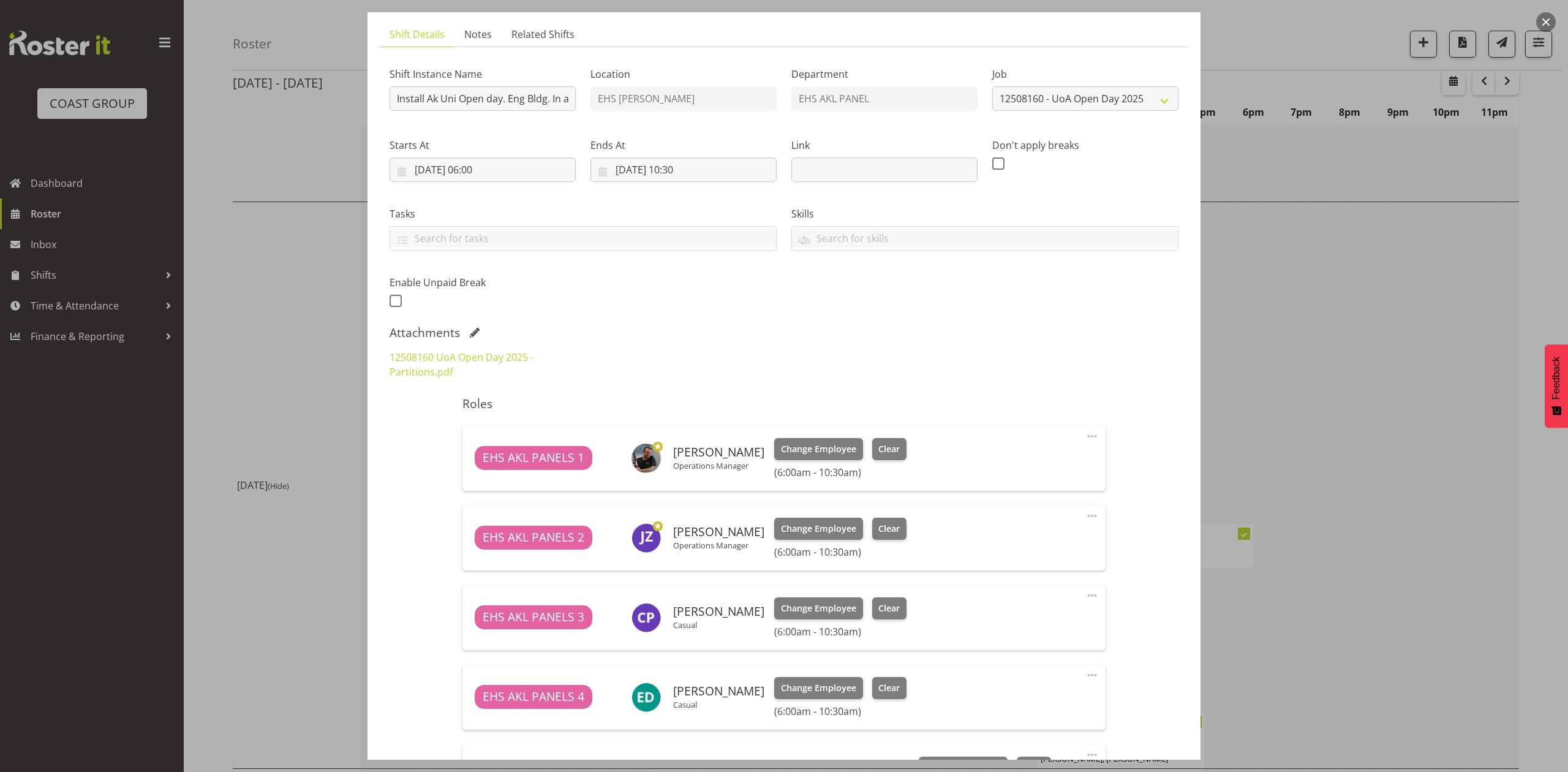
click at [862, 427] on div "Shift Instance Name Install Ak Uni Open day. Eng Bldg. In at 7am Location EHS […" at bounding box center [783, 508] width 789 height 903
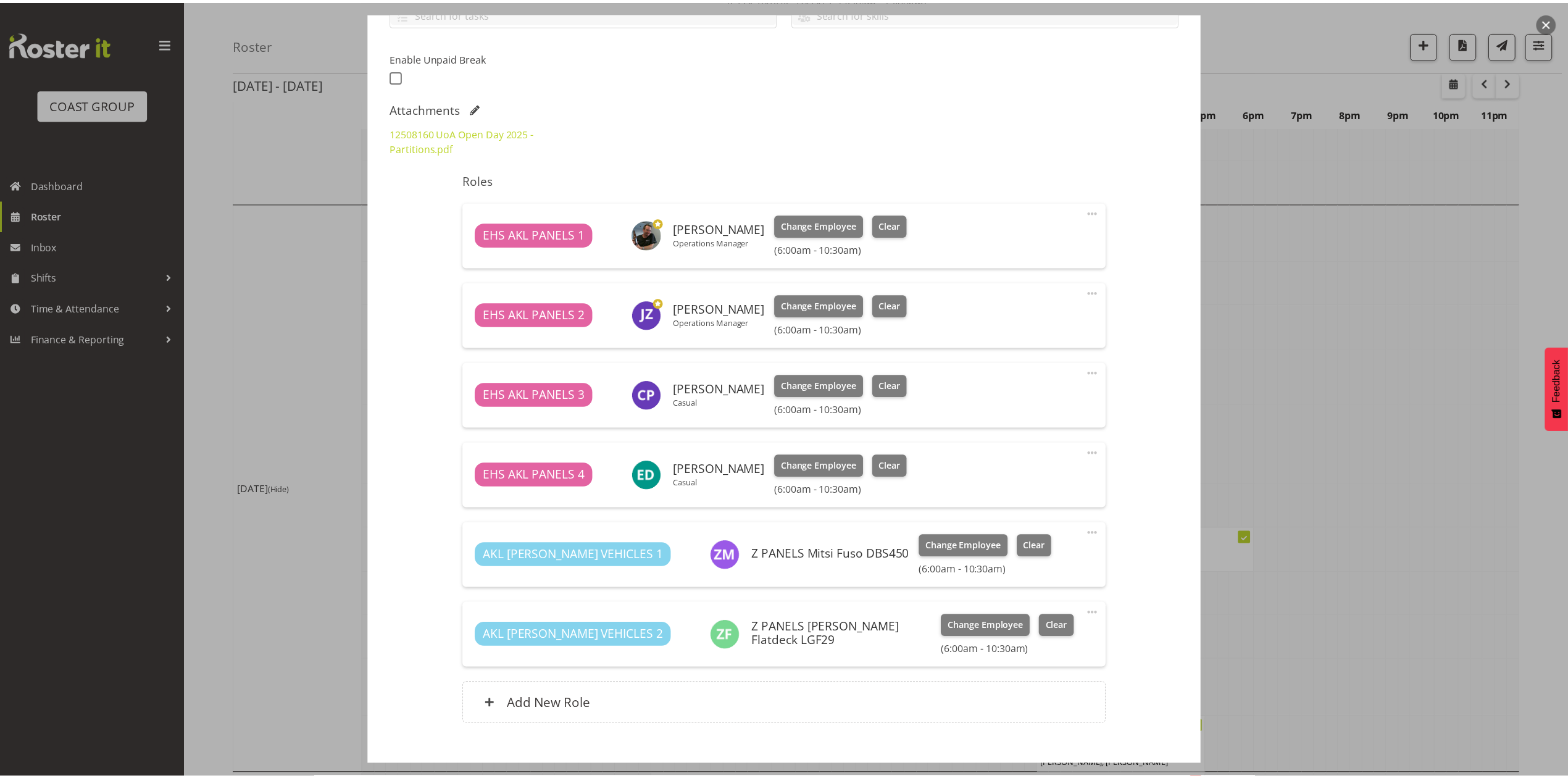
scroll to position [329, 0]
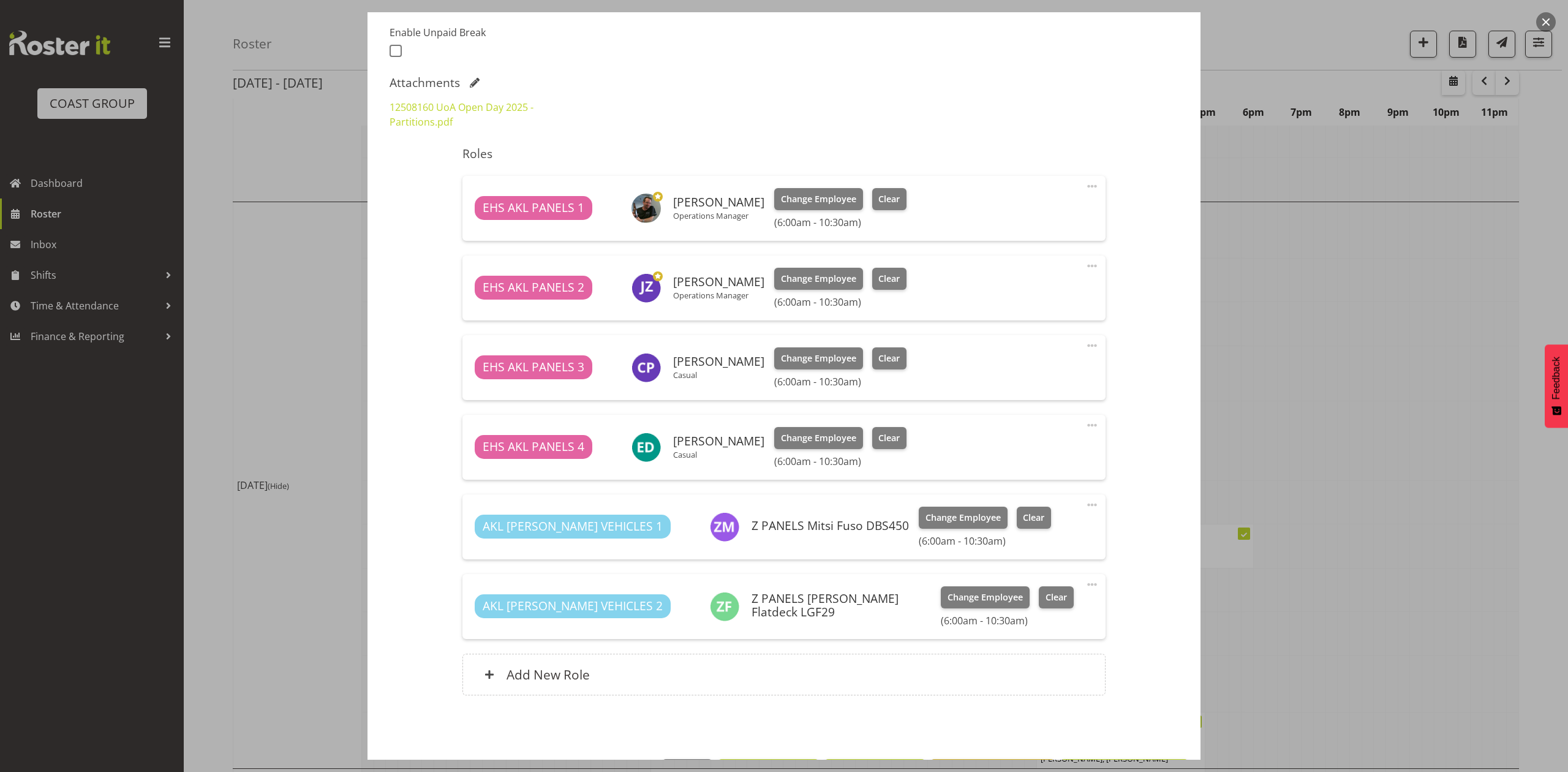
click at [1273, 380] on div at bounding box center [784, 386] width 1568 height 772
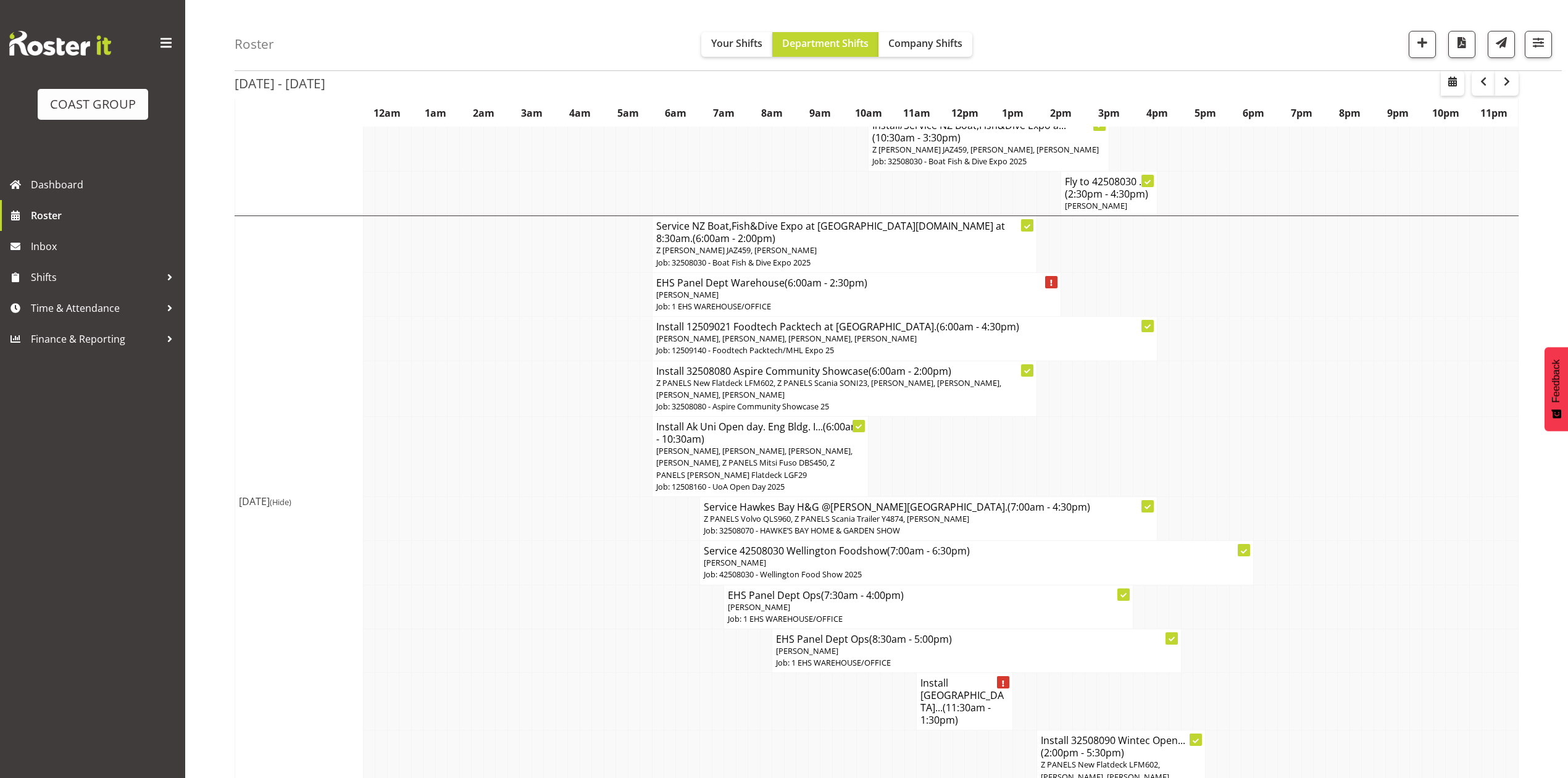
click at [1350, 417] on td at bounding box center [1355, 457] width 11 height 80
click at [1151, 360] on td at bounding box center [1151, 388] width 11 height 56
click at [1289, 360] on td at bounding box center [1295, 388] width 11 height 56
drag, startPoint x: 1407, startPoint y: 282, endPoint x: 1370, endPoint y: 311, distance: 47.0
click at [1407, 360] on td at bounding box center [1403, 388] width 11 height 56
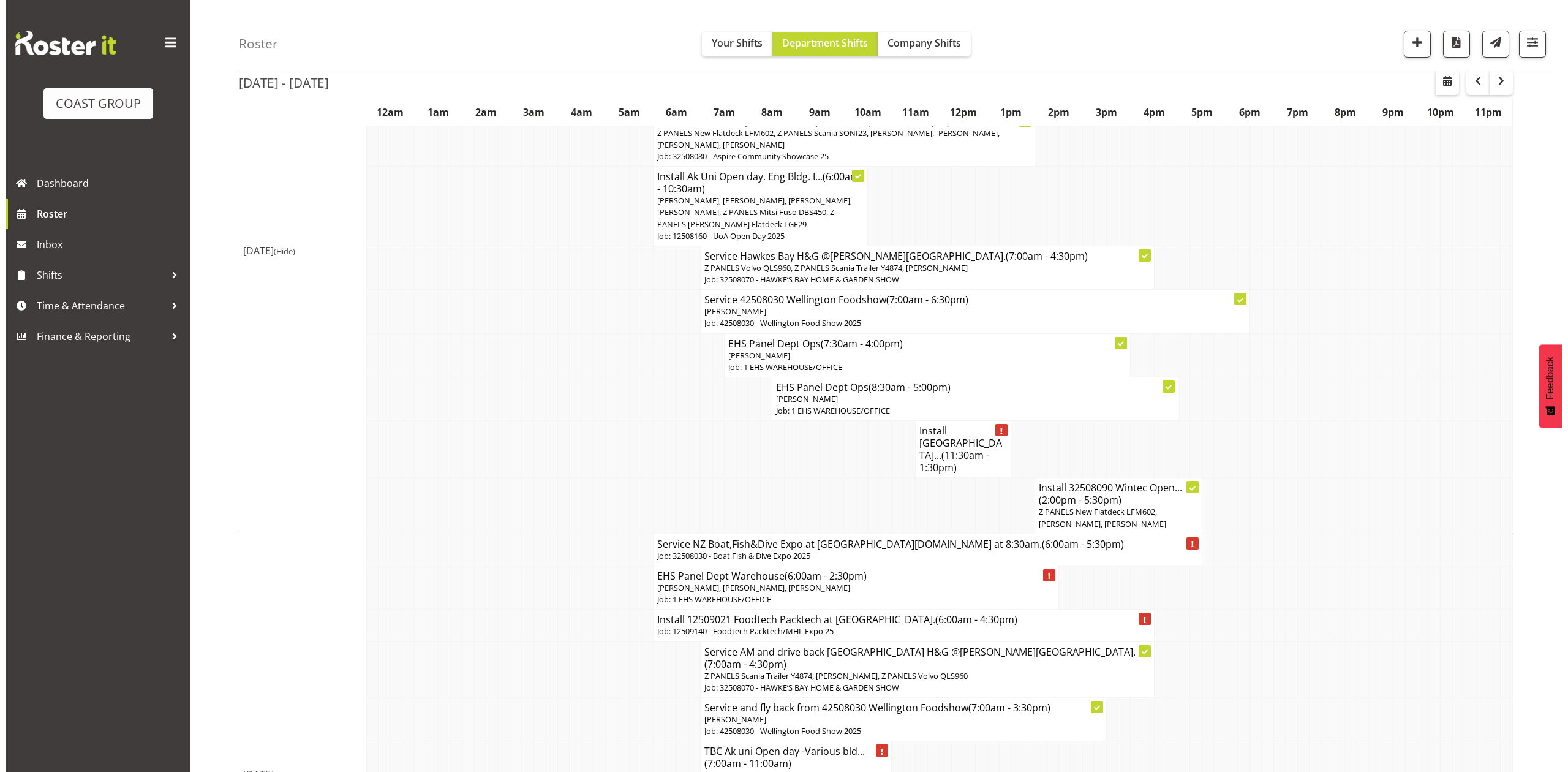
scroll to position [1715, 0]
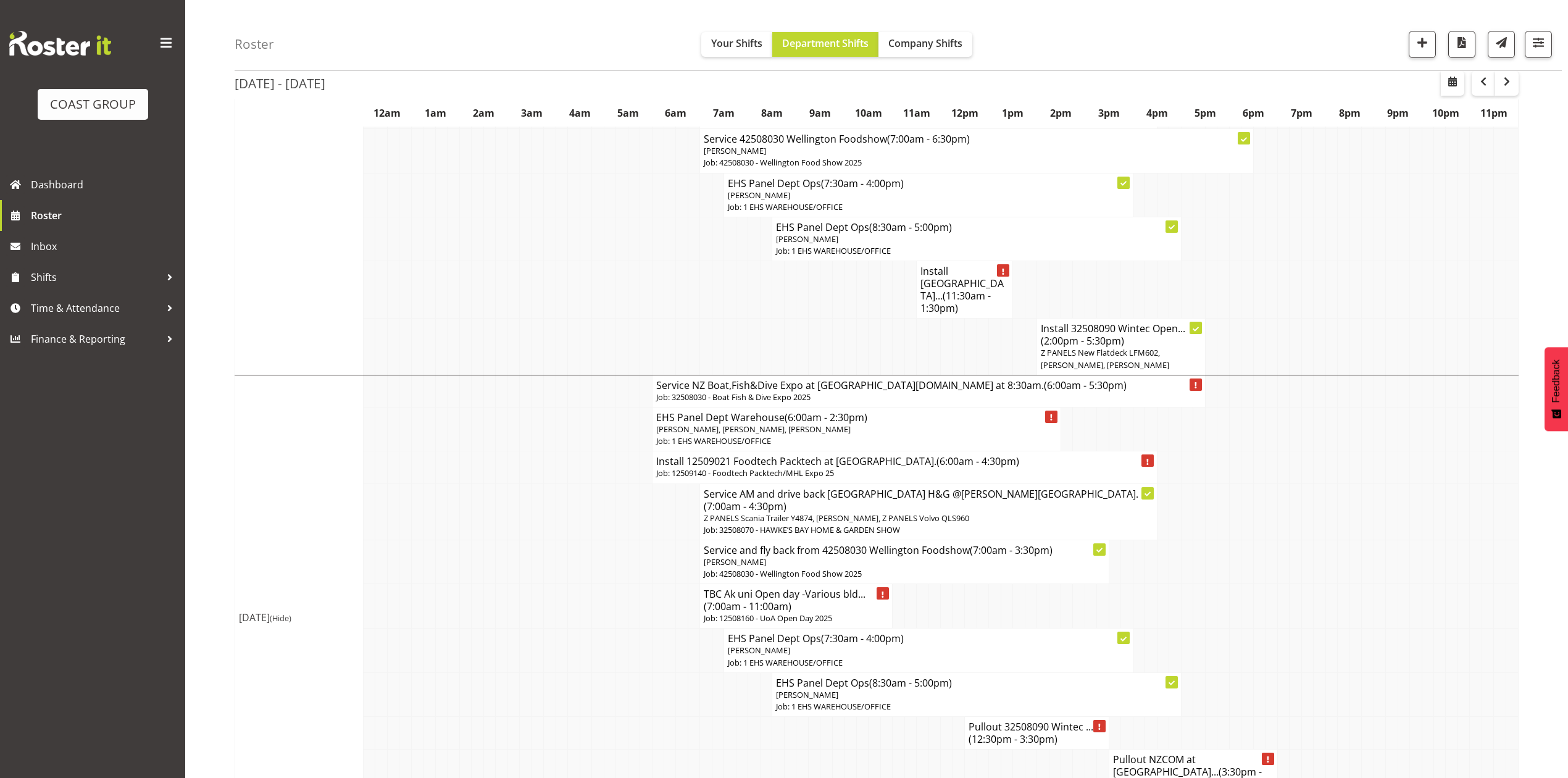
click at [803, 588] on h4 "TBC Ak uni Open day -Various bld... (7:00am - 11:00am)" at bounding box center [796, 600] width 184 height 24
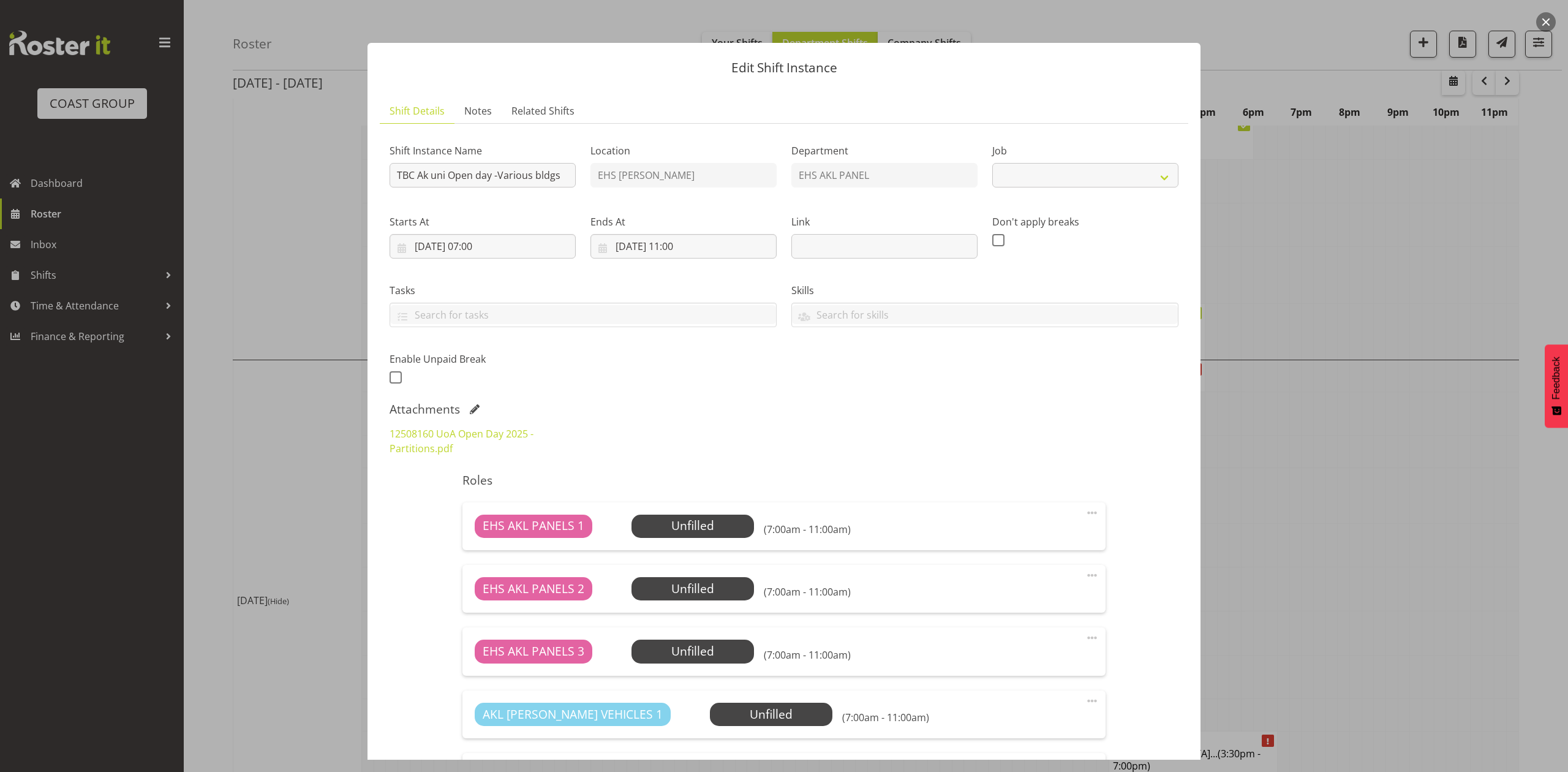
select select "9993"
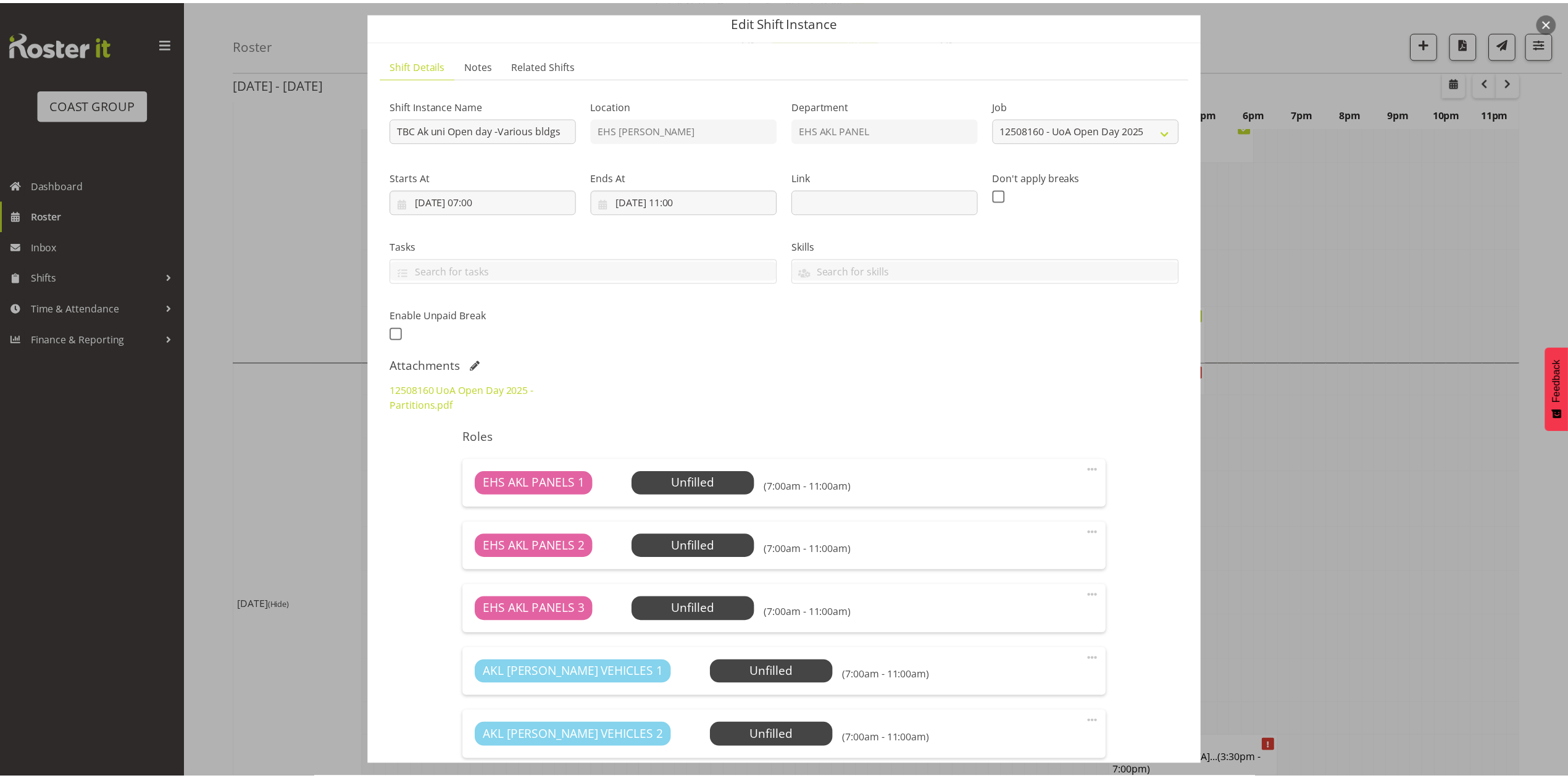
scroll to position [45, 0]
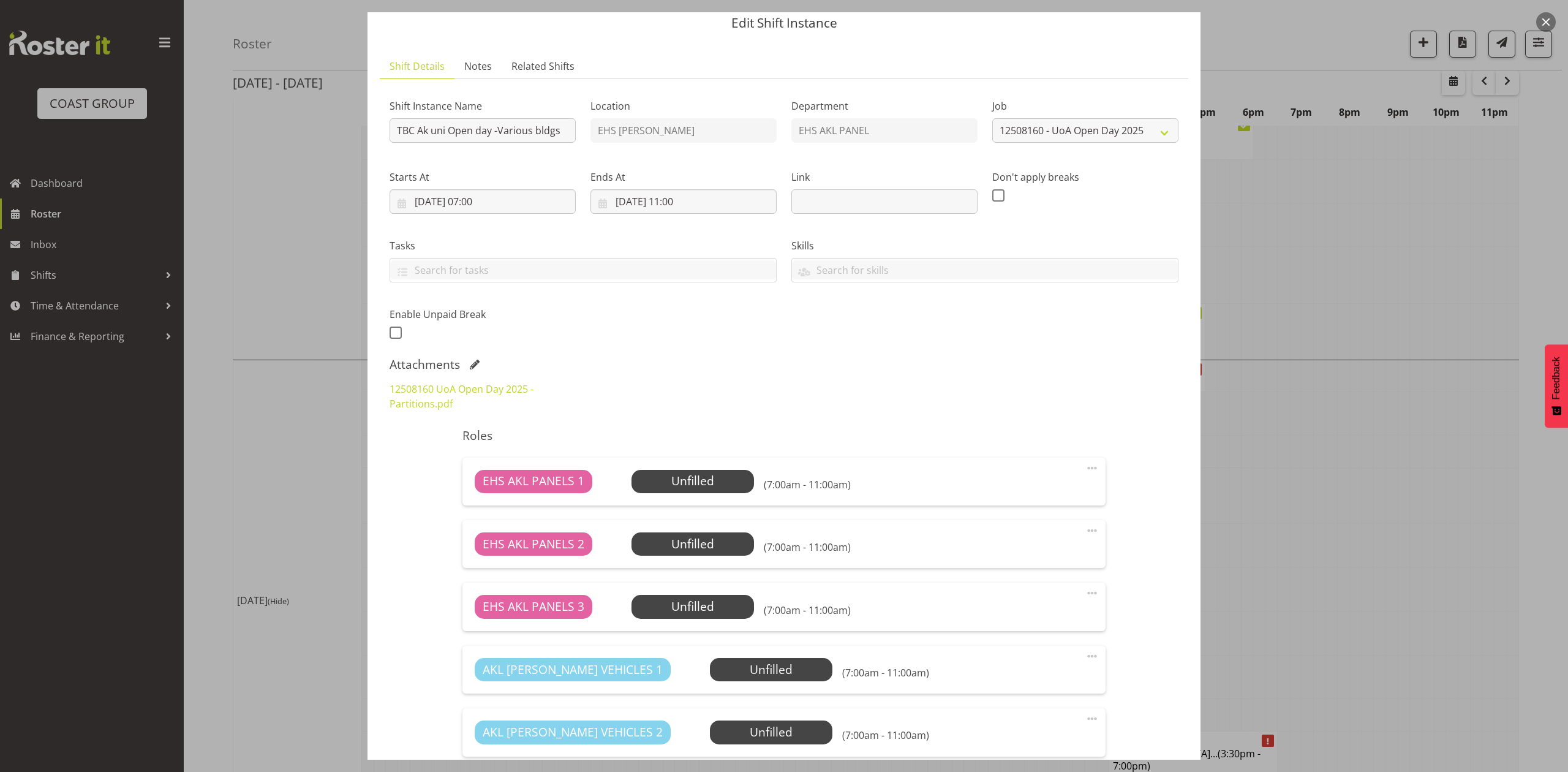
click at [1348, 442] on div at bounding box center [784, 386] width 1568 height 772
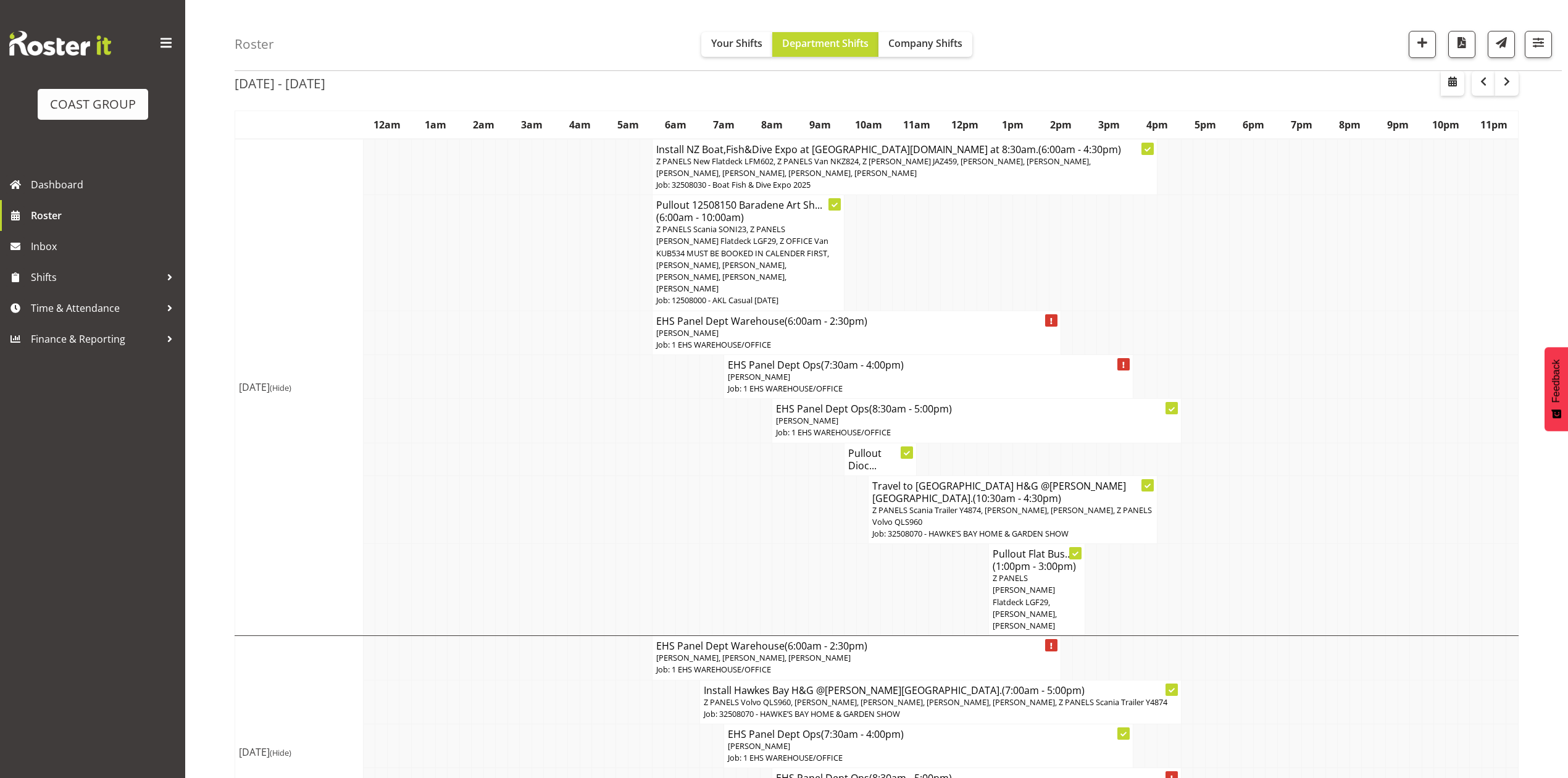
scroll to position [0, 0]
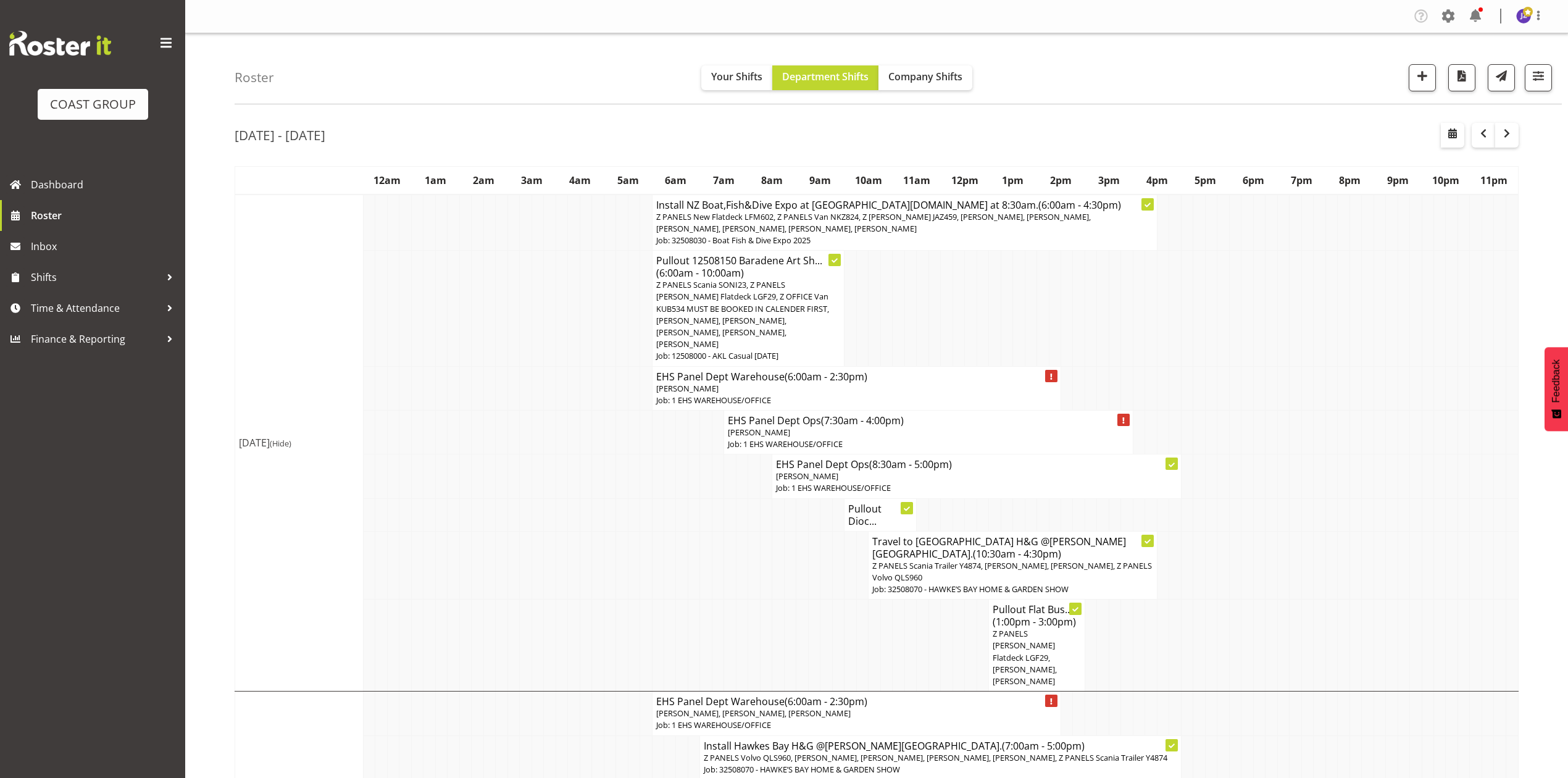
drag, startPoint x: 963, startPoint y: 326, endPoint x: 993, endPoint y: 311, distance: 33.5
click at [967, 324] on tr "Pullout 12508150 Baradene Art Sh... (6:00am - 10:00am) Z PANELS Scania SONI23, …" at bounding box center [876, 308] width 1283 height 116
click at [956, 314] on td at bounding box center [958, 308] width 11 height 116
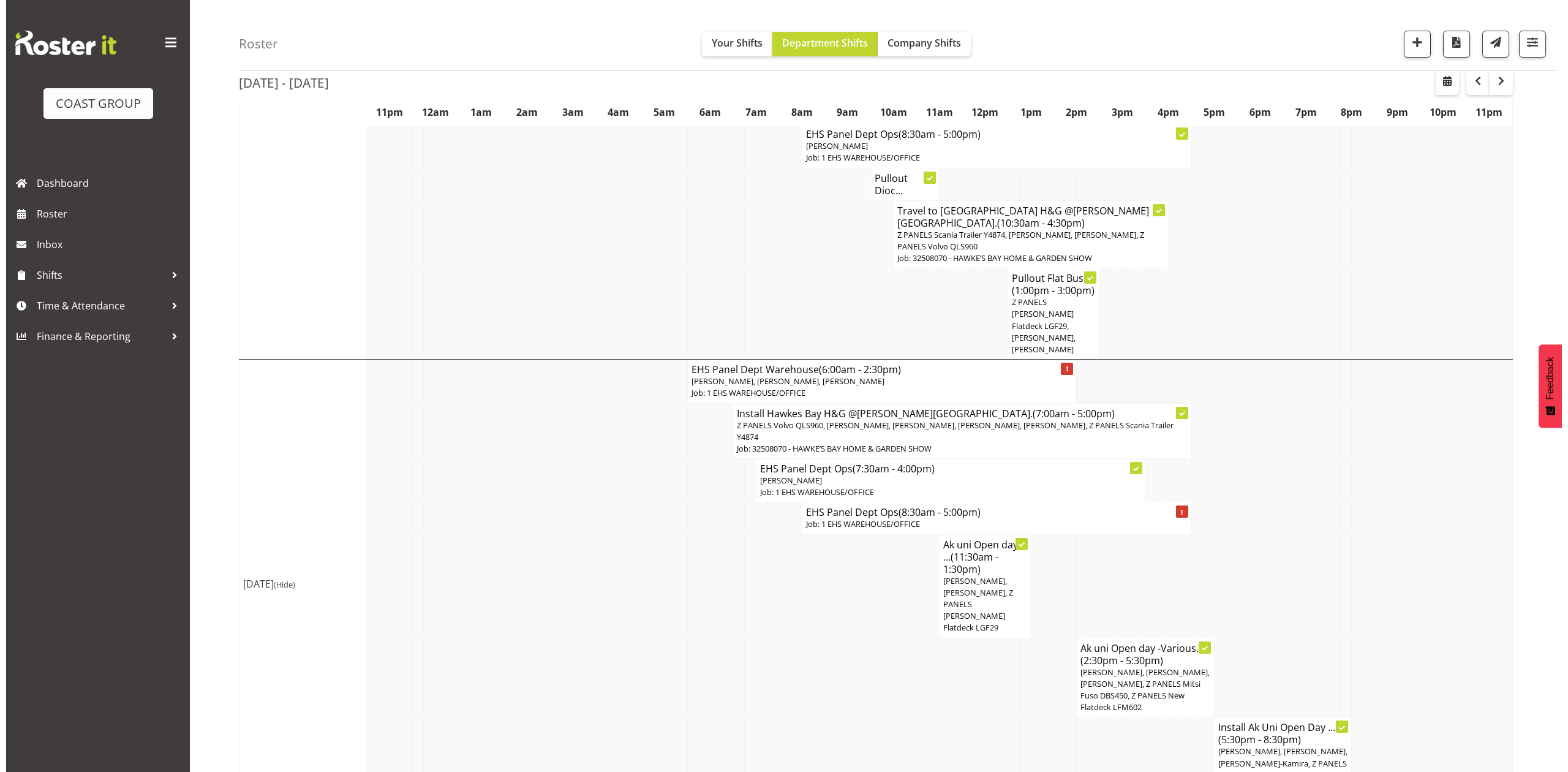
scroll to position [490, 0]
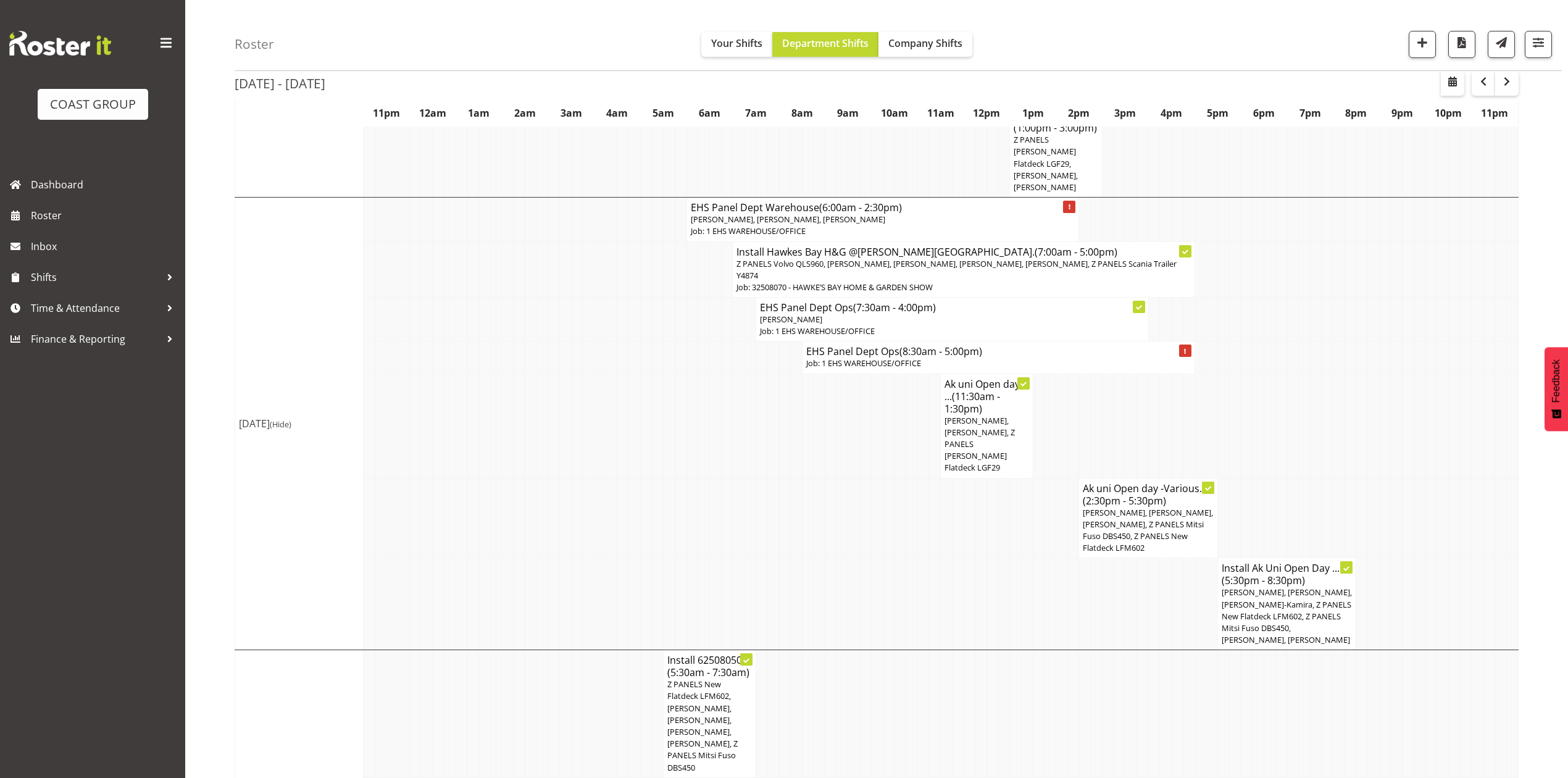
click at [1342, 398] on td at bounding box center [1338, 425] width 11 height 104
click at [967, 415] on span "Martin Samuel, Freddieric Fiel, Z PANELS Mitsy Flatdeck LGF29" at bounding box center [980, 444] width 70 height 59
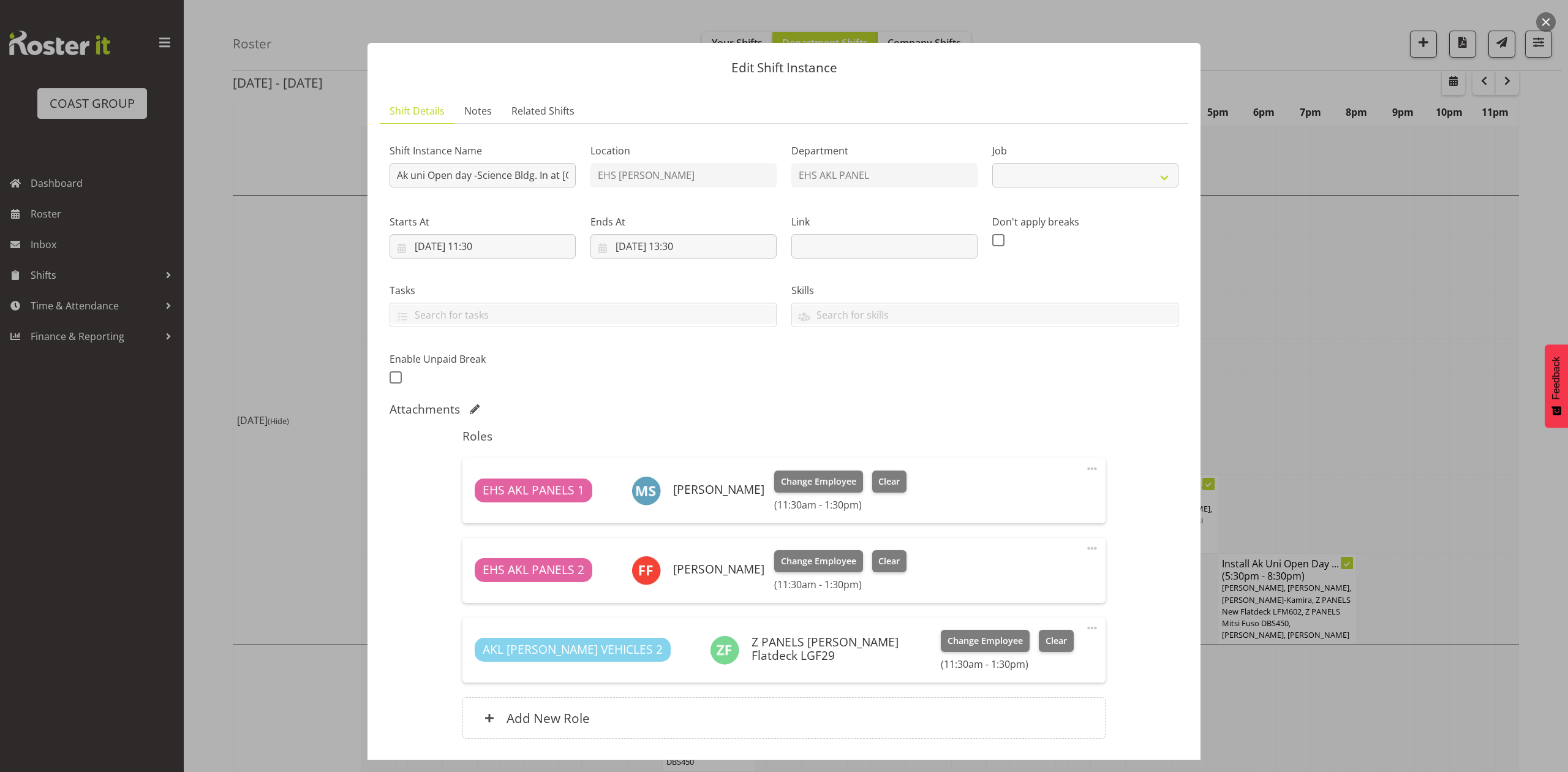
select select "9993"
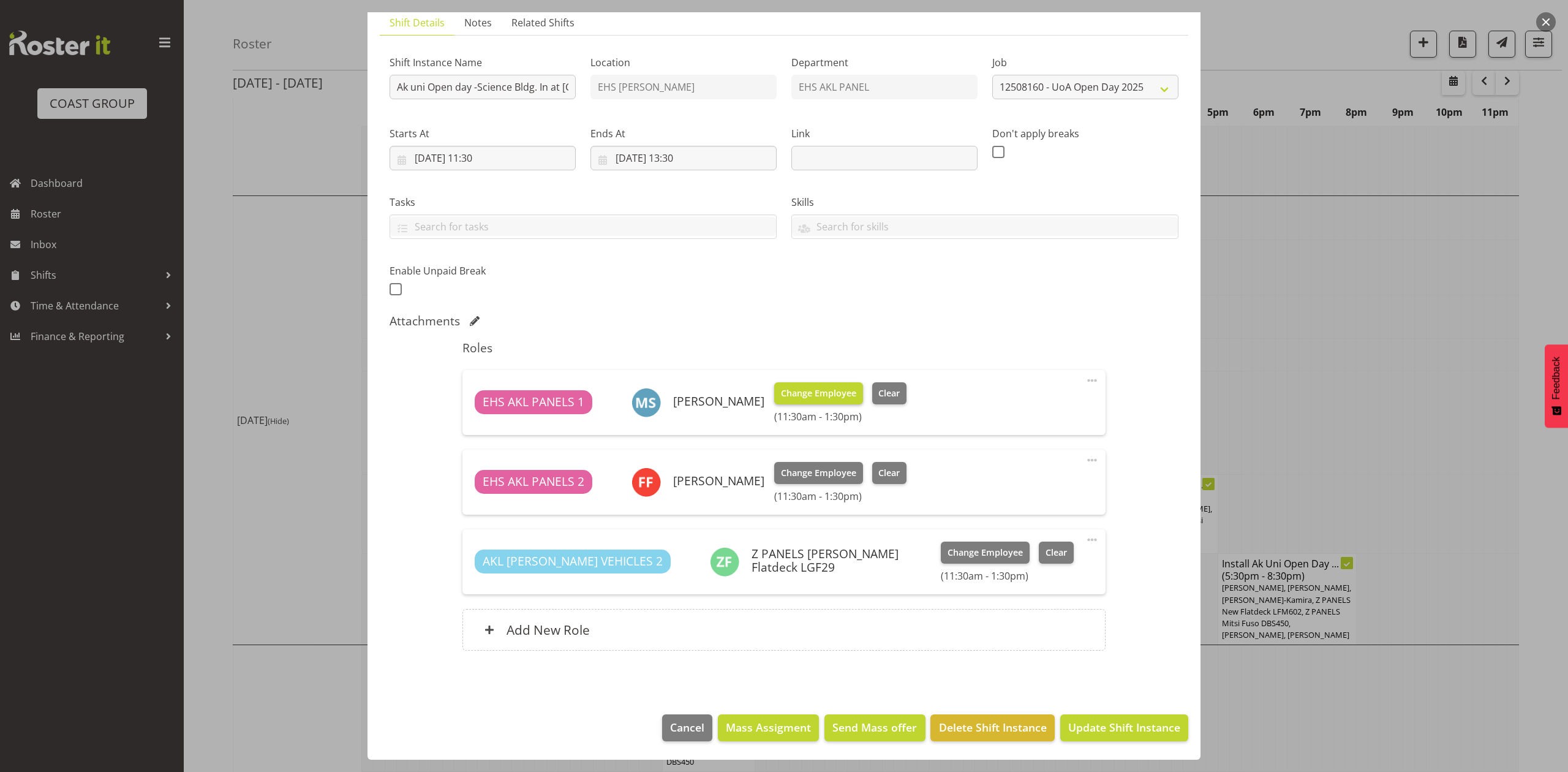
scroll to position [0, 0]
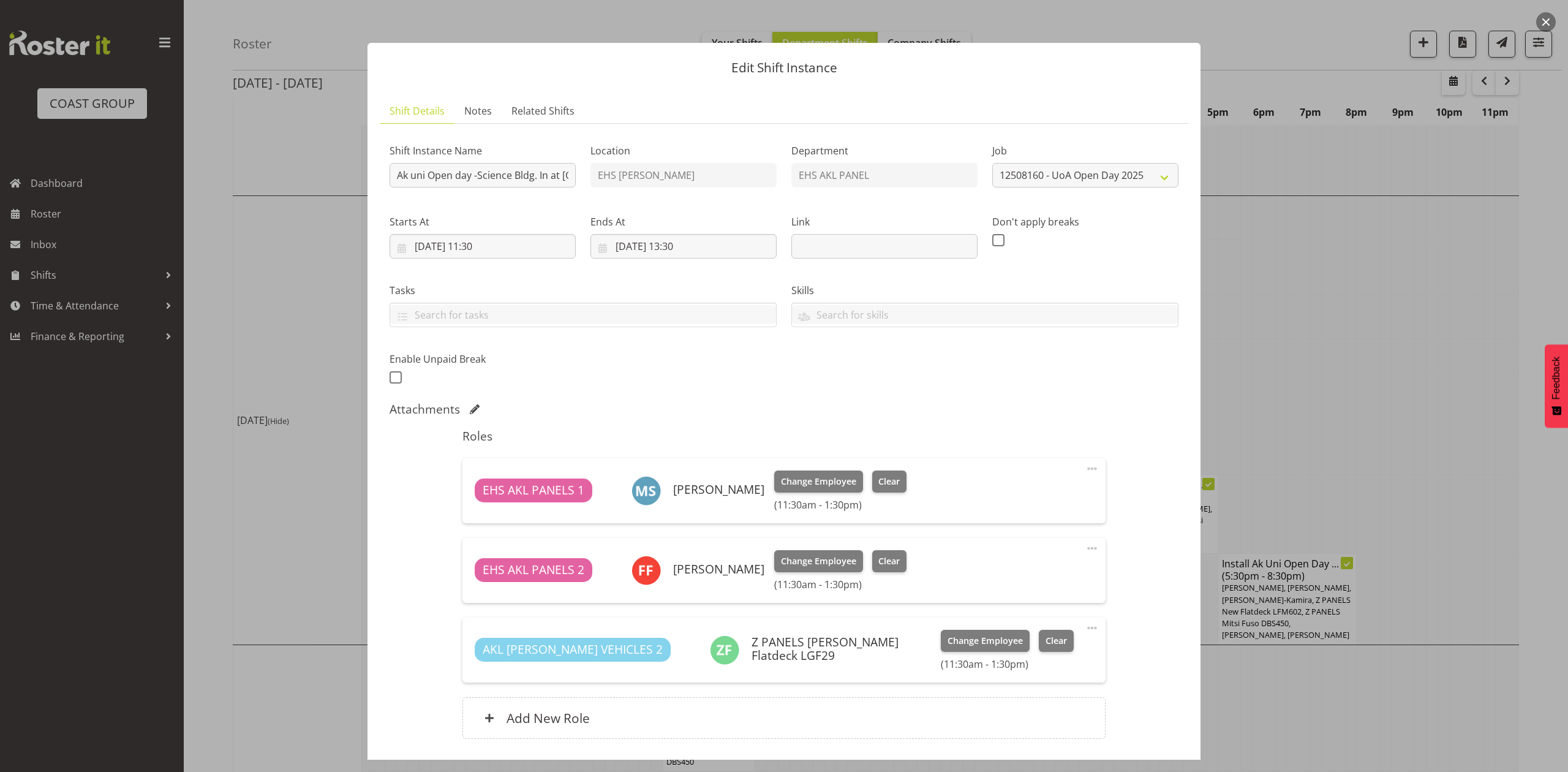
drag, startPoint x: 1340, startPoint y: 334, endPoint x: 1355, endPoint y: 334, distance: 15.0
click at [1340, 334] on div at bounding box center [784, 386] width 1568 height 772
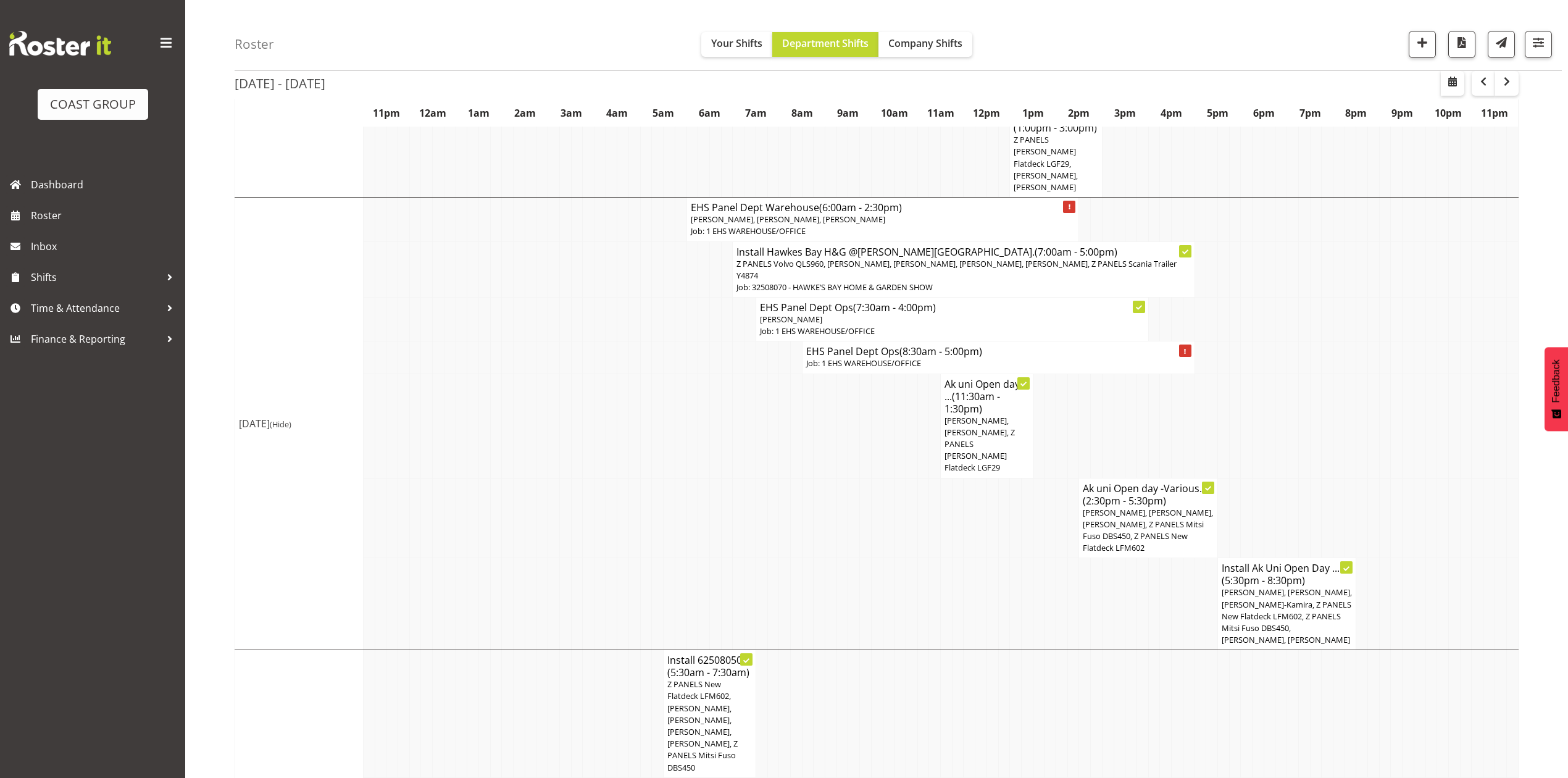
click at [981, 422] on p "Martin Samuel, Freddieric Fiel, Z PANELS Mitsy Flatdeck LGF29" at bounding box center [986, 444] width 85 height 59
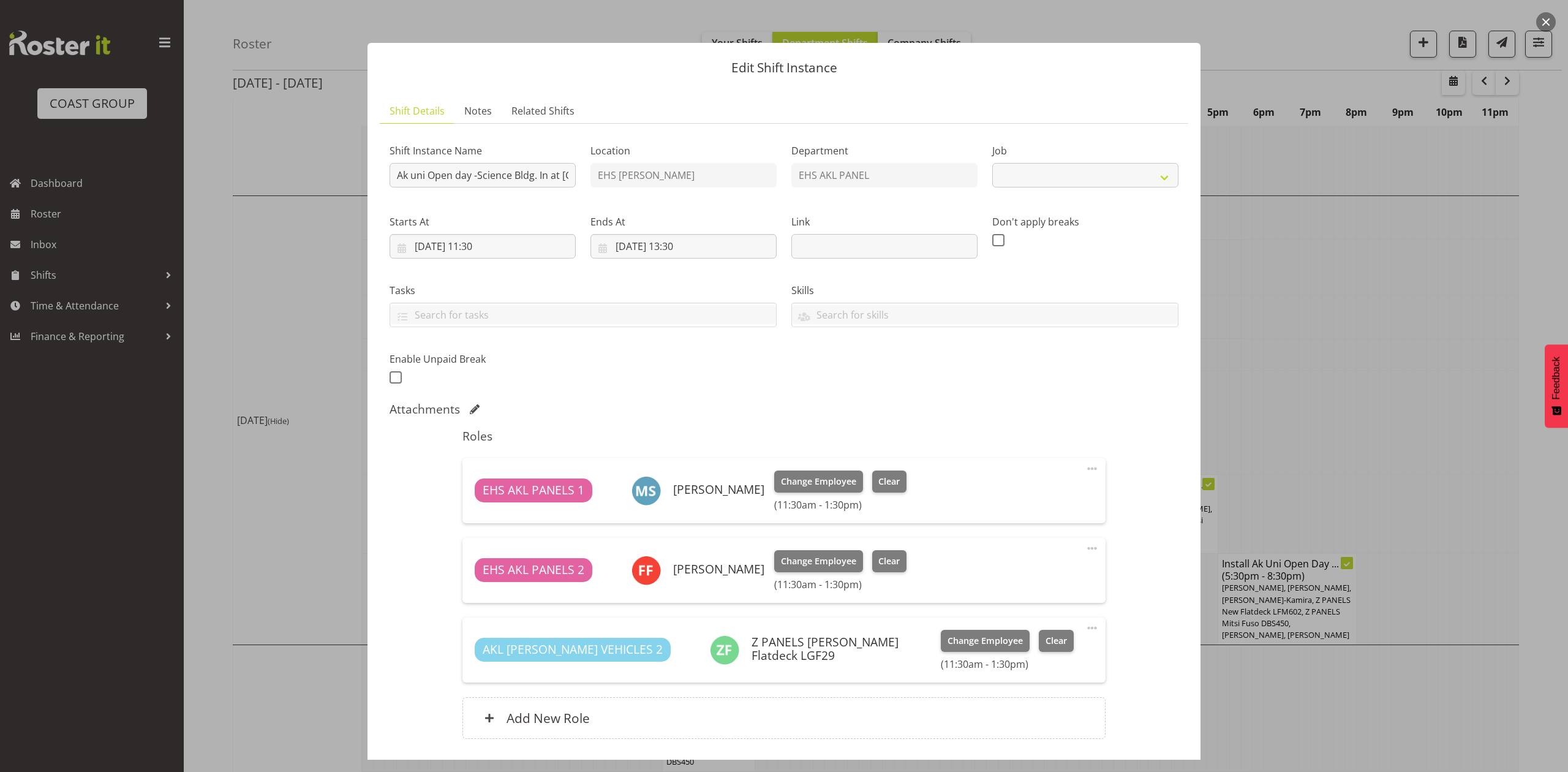
select select "9993"
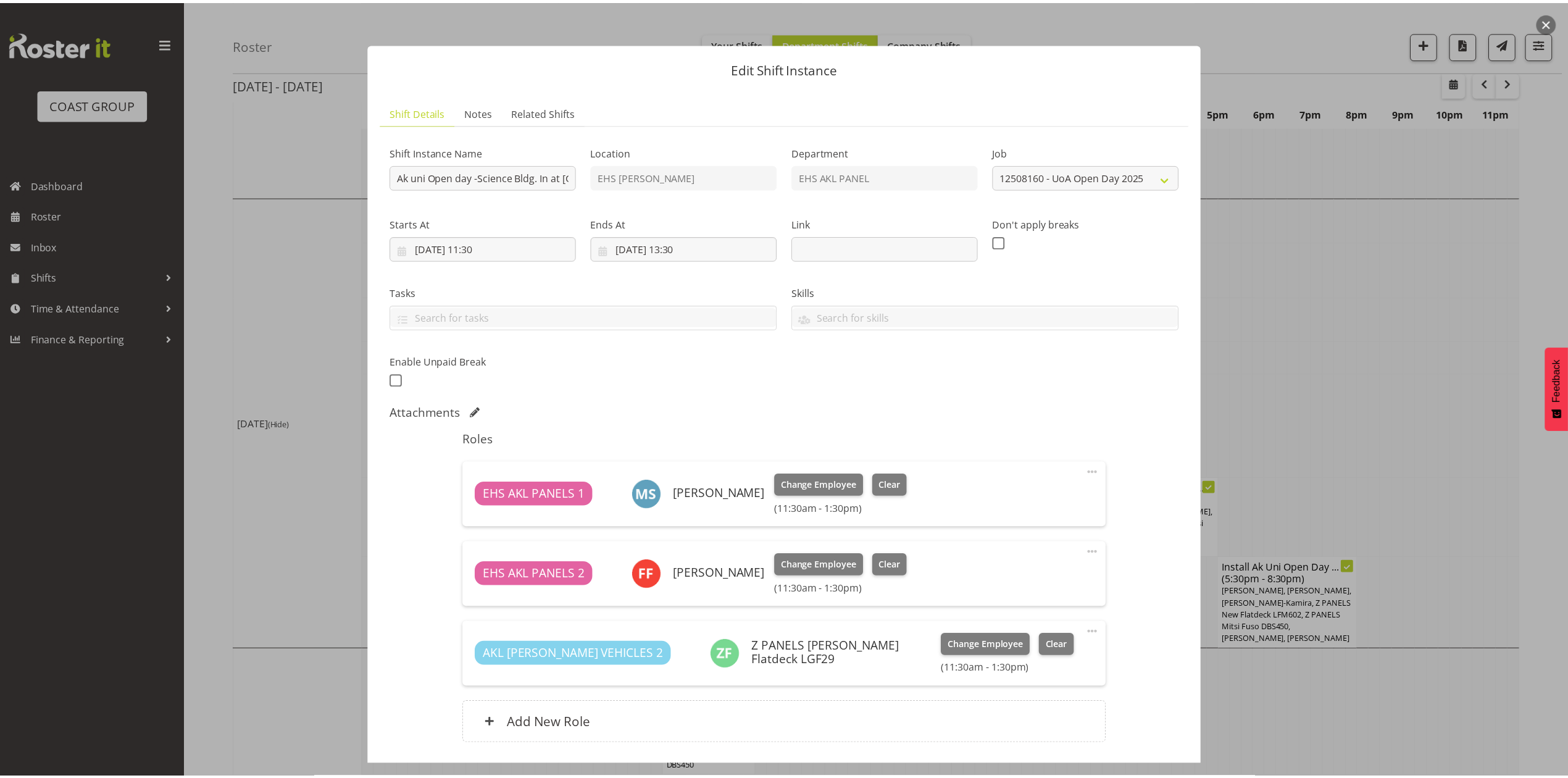
scroll to position [82, 0]
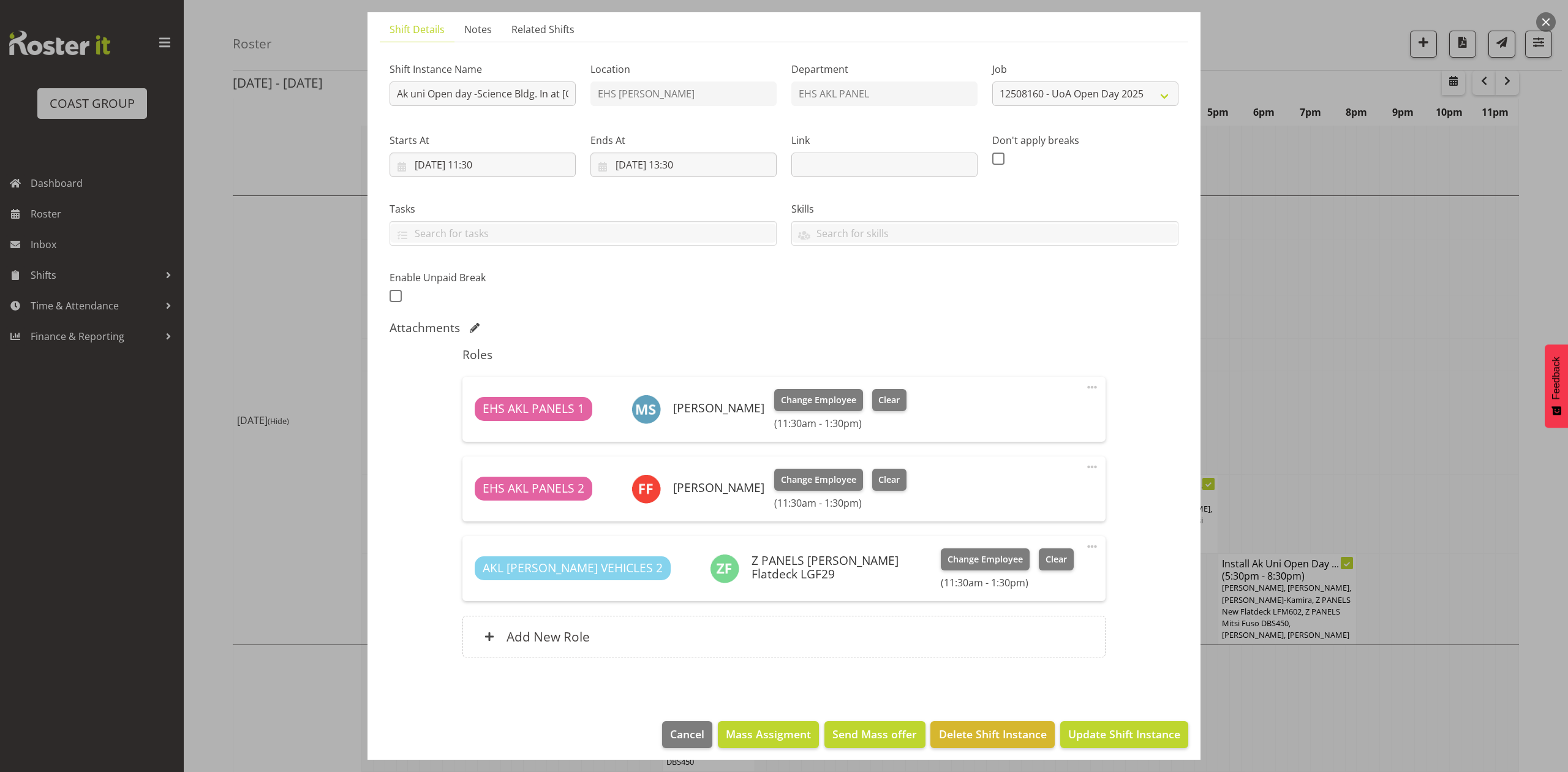
click at [1261, 364] on div at bounding box center [784, 386] width 1568 height 772
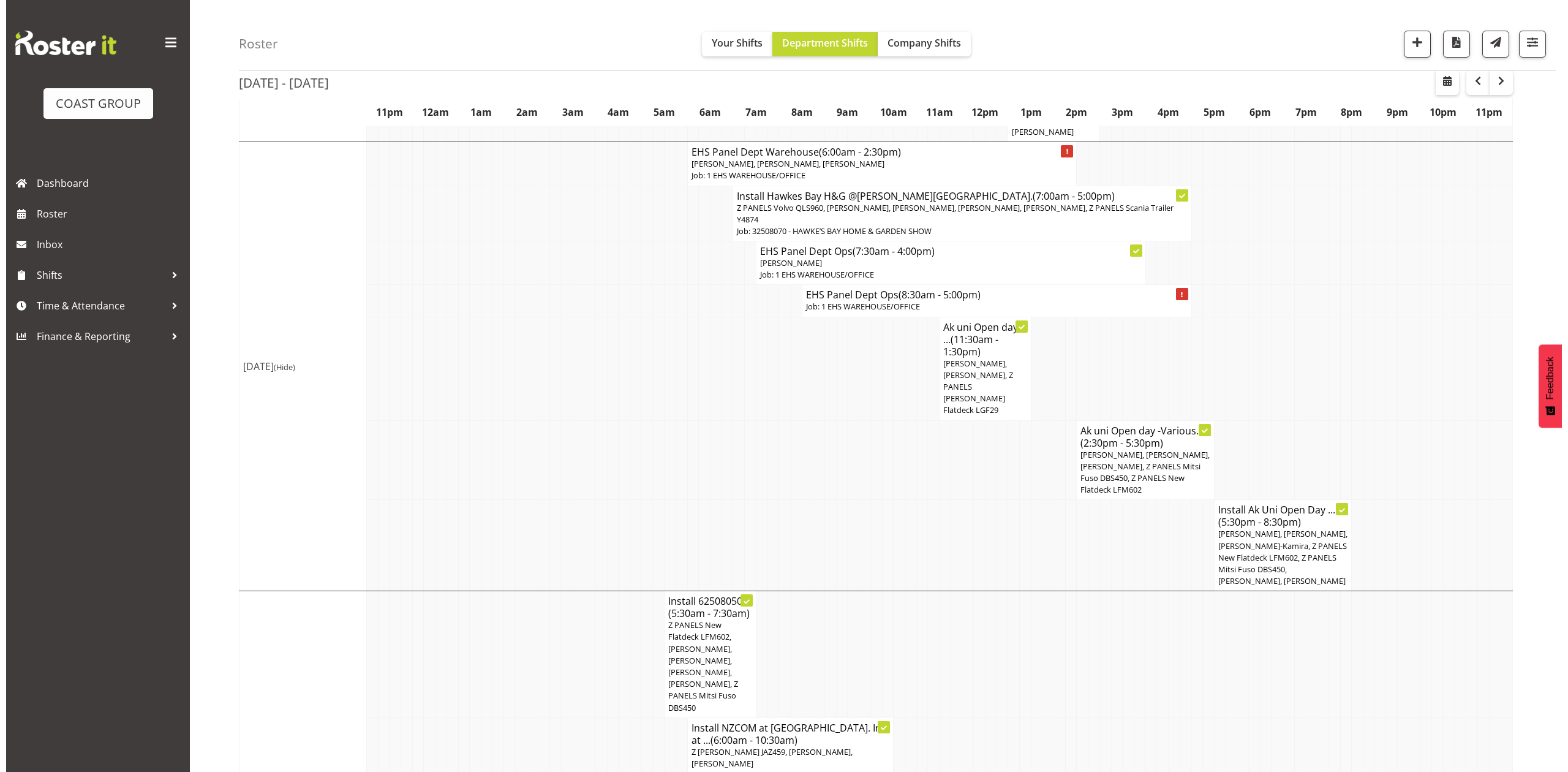
scroll to position [572, 0]
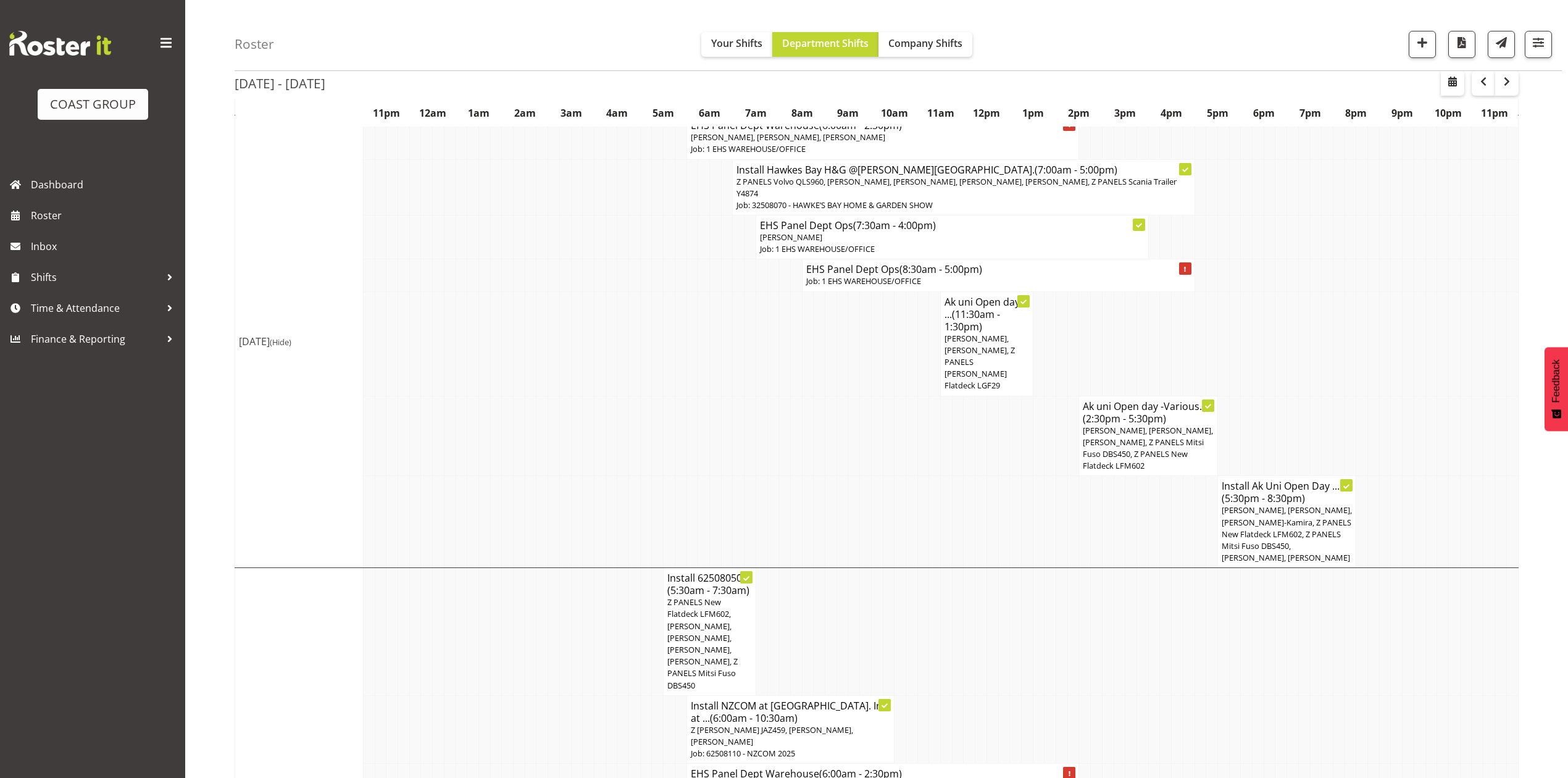
click at [1145, 425] on span "Freddieric Fiel, Jeremy Zhu, Takaria Leleimua-Kamira, Z PANELS Mitsi Fuso DBS45…" at bounding box center [1148, 448] width 130 height 47
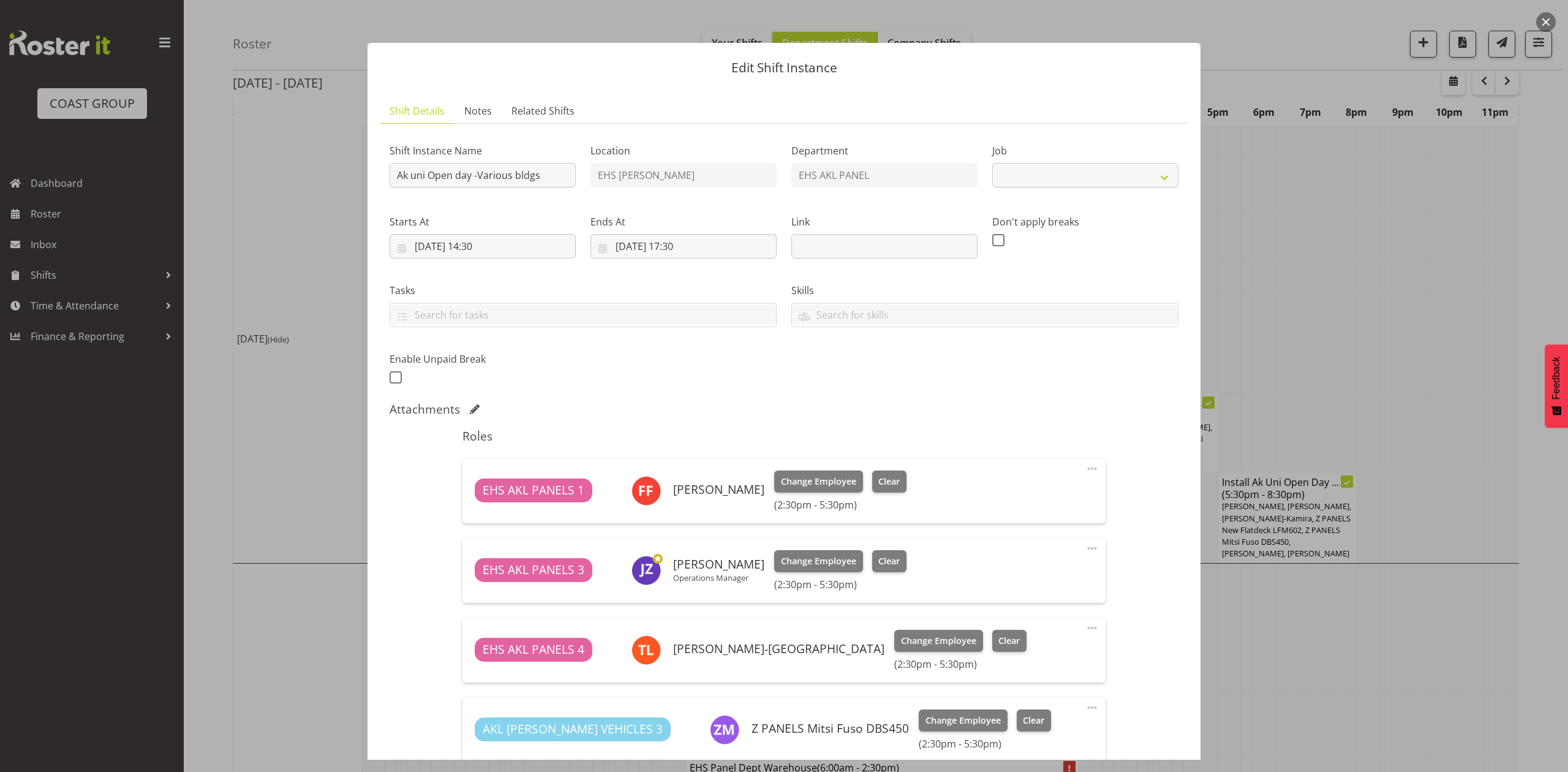
select select "9993"
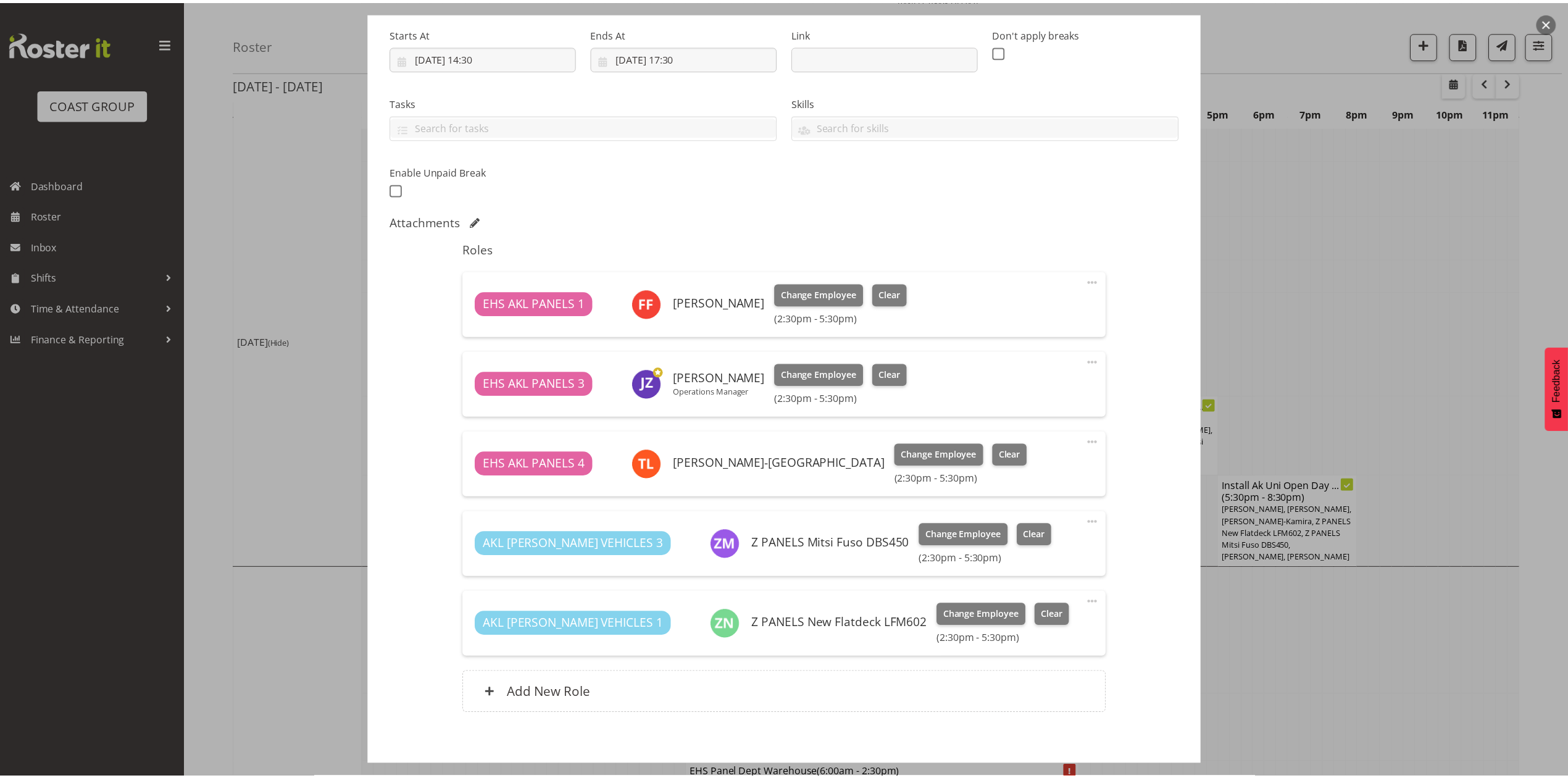
scroll to position [164, 0]
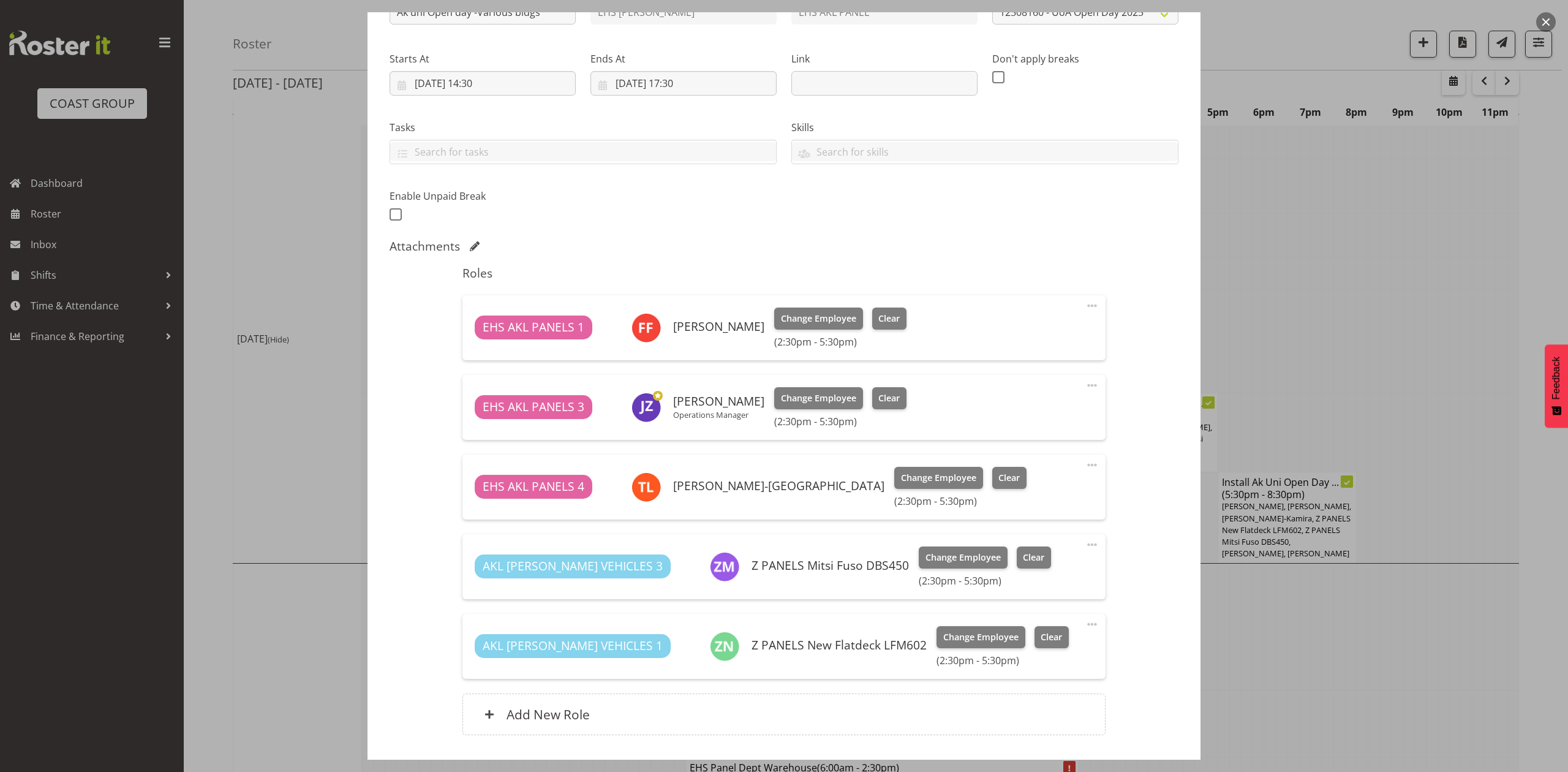
click at [1328, 339] on div at bounding box center [784, 386] width 1568 height 772
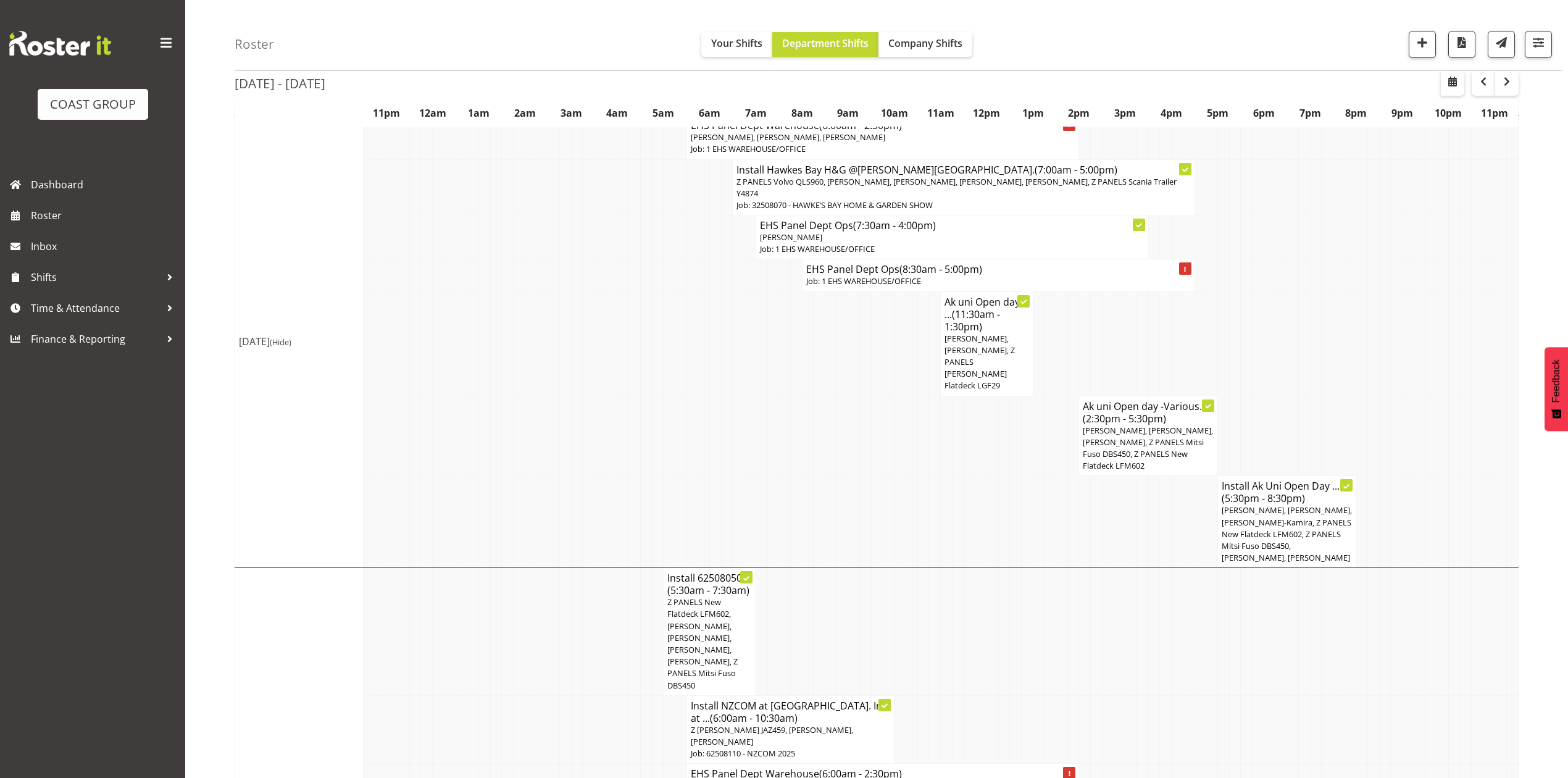
click at [1164, 425] on span "Freddieric Fiel, Jeremy Zhu, Takaria Leleimua-Kamira, Z PANELS Mitsi Fuso DBS45…" at bounding box center [1148, 448] width 130 height 47
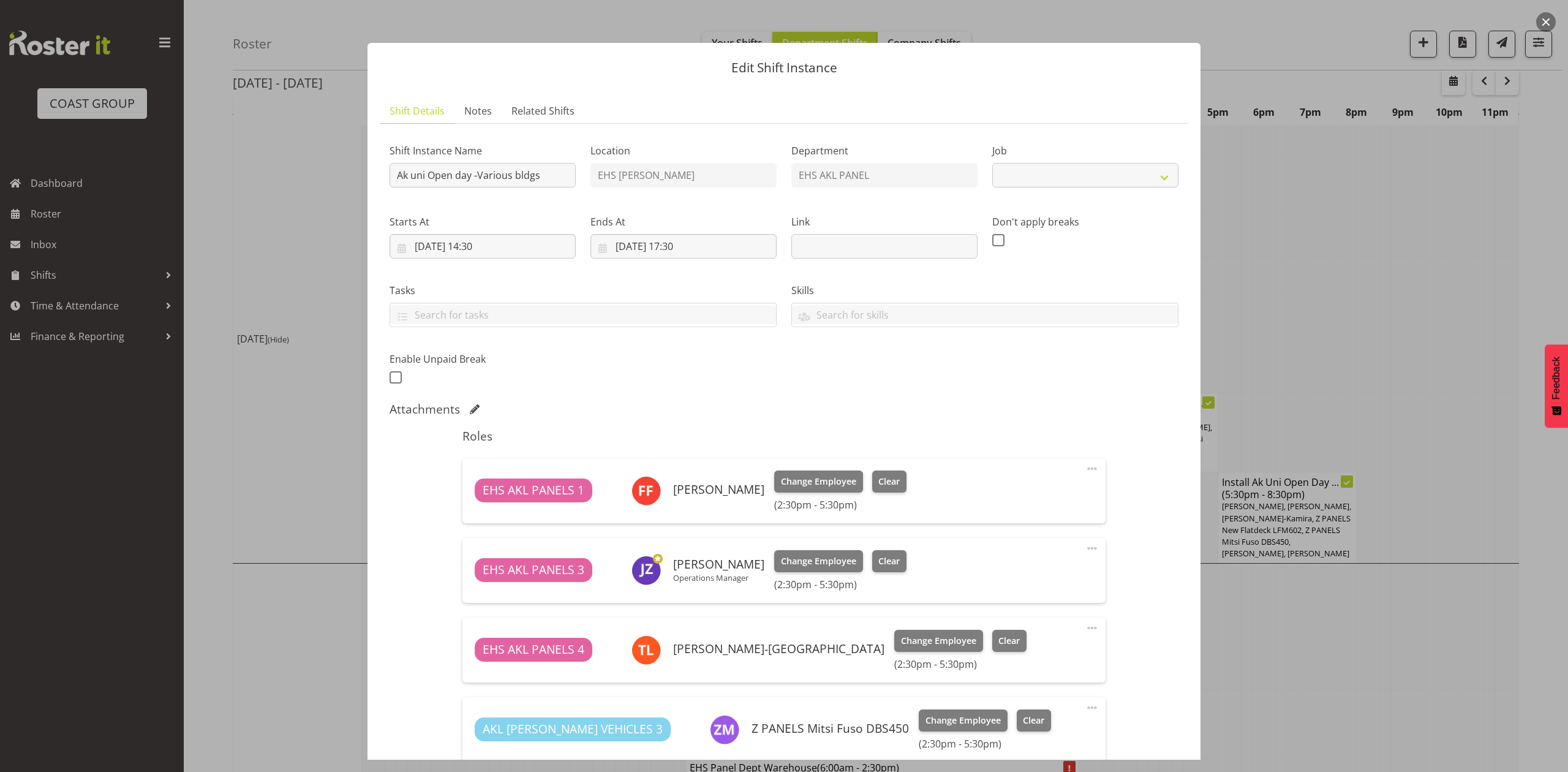
select select "9993"
click at [1357, 322] on div at bounding box center [784, 386] width 1568 height 772
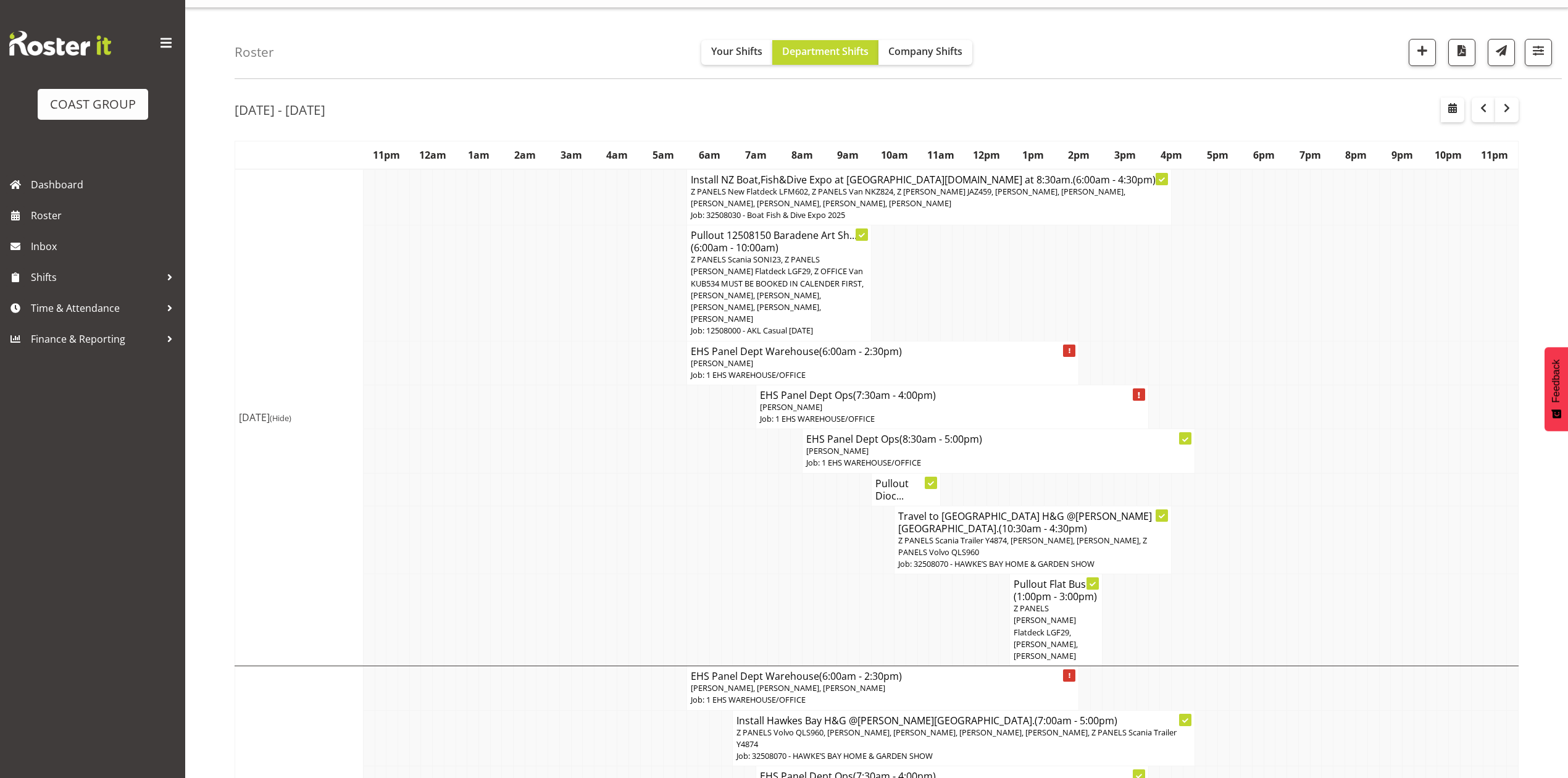
scroll to position [0, 0]
